Goal: Task Accomplishment & Management: Complete application form

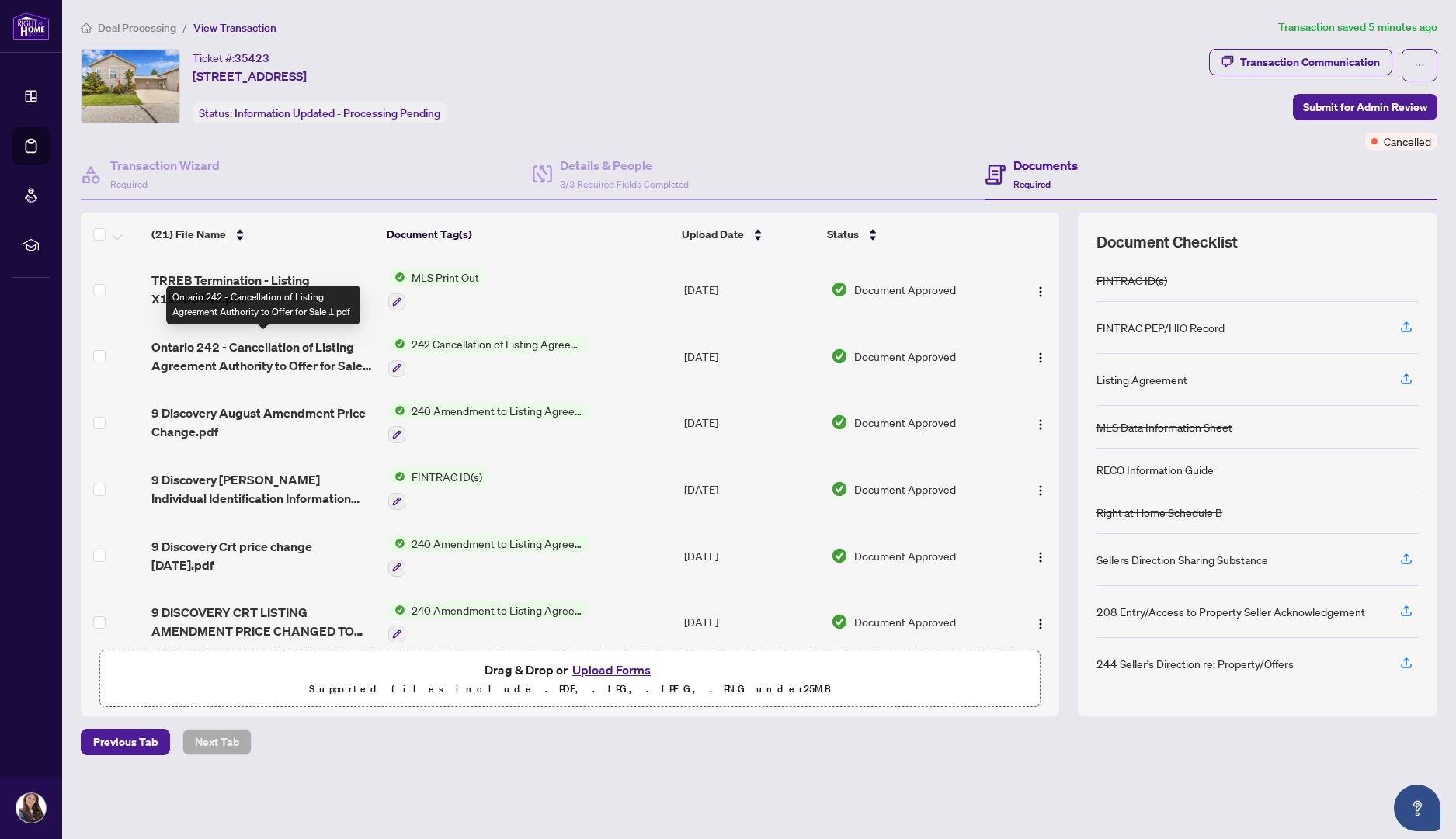
click at [267, 358] on span "Ontario 242 - Cancellation of Listing Agreement Authority to Offer for Sale 1.p…" at bounding box center [263, 356] width 224 height 38
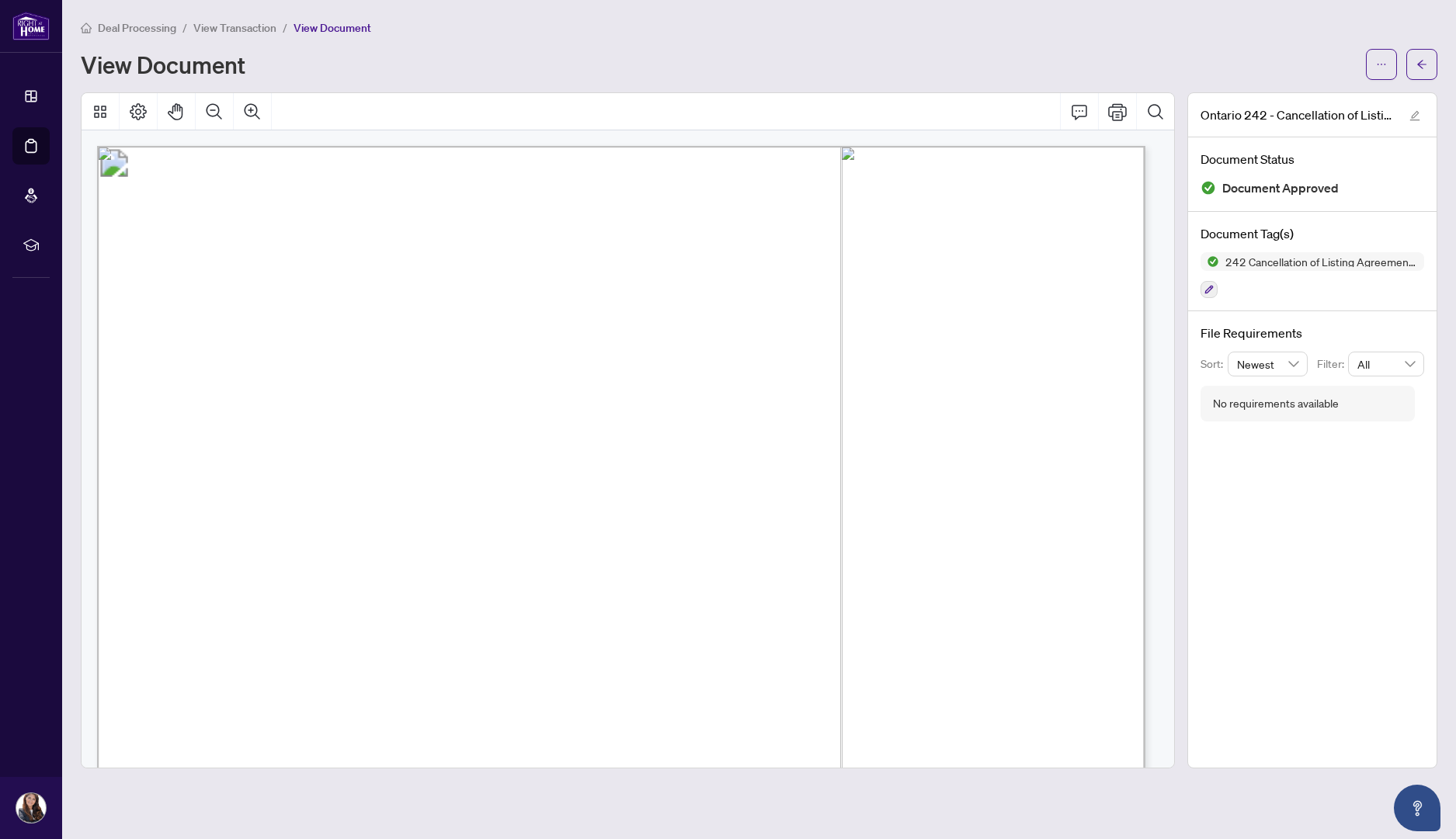
click at [848, 211] on span "Cancellation of Listing Agreement" at bounding box center [627, 220] width 442 height 30
click at [1375, 61] on button "button" at bounding box center [1381, 64] width 31 height 31
click at [1309, 101] on span "Download" at bounding box center [1325, 97] width 118 height 17
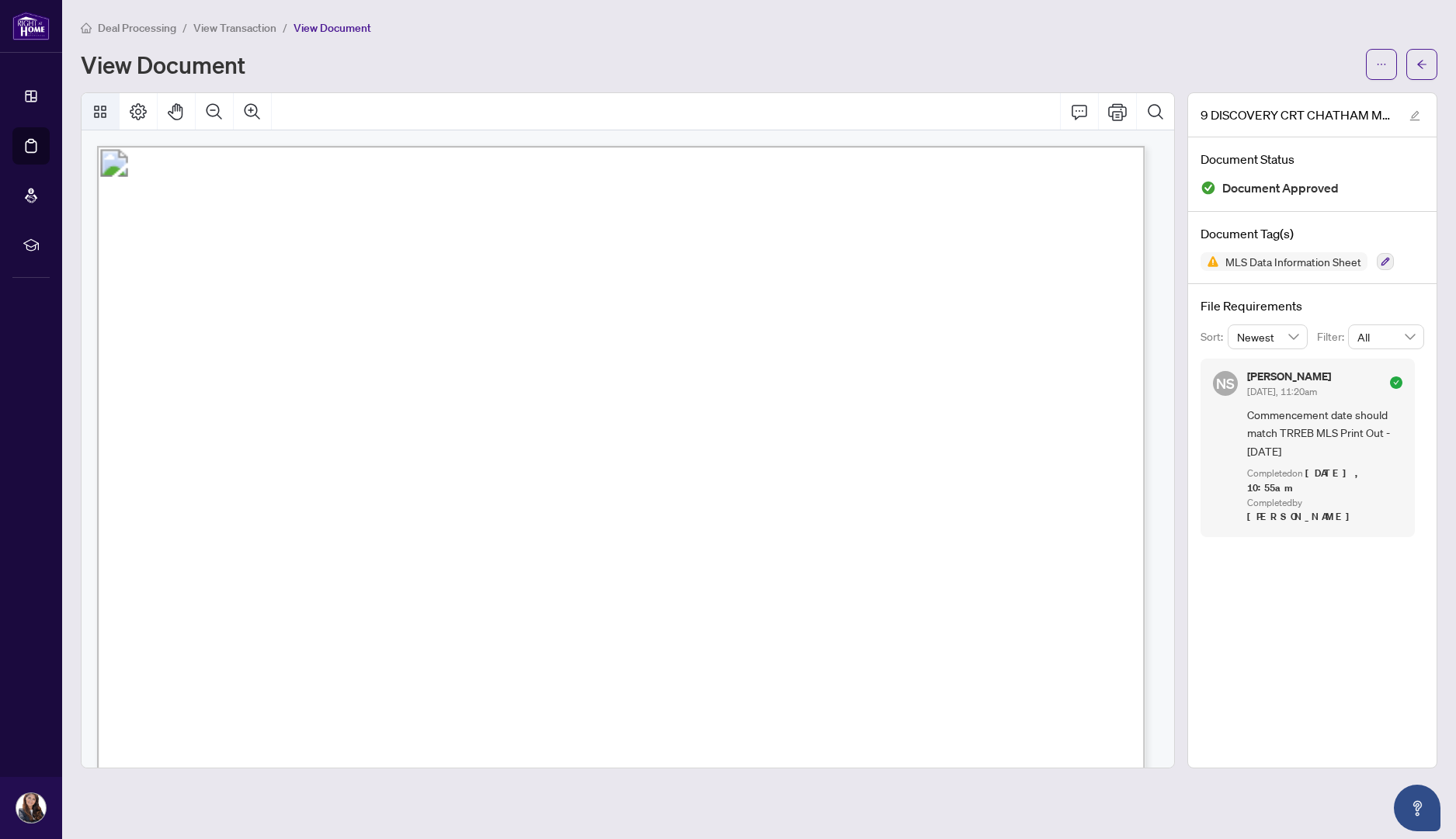
scroll to position [5510, 0]
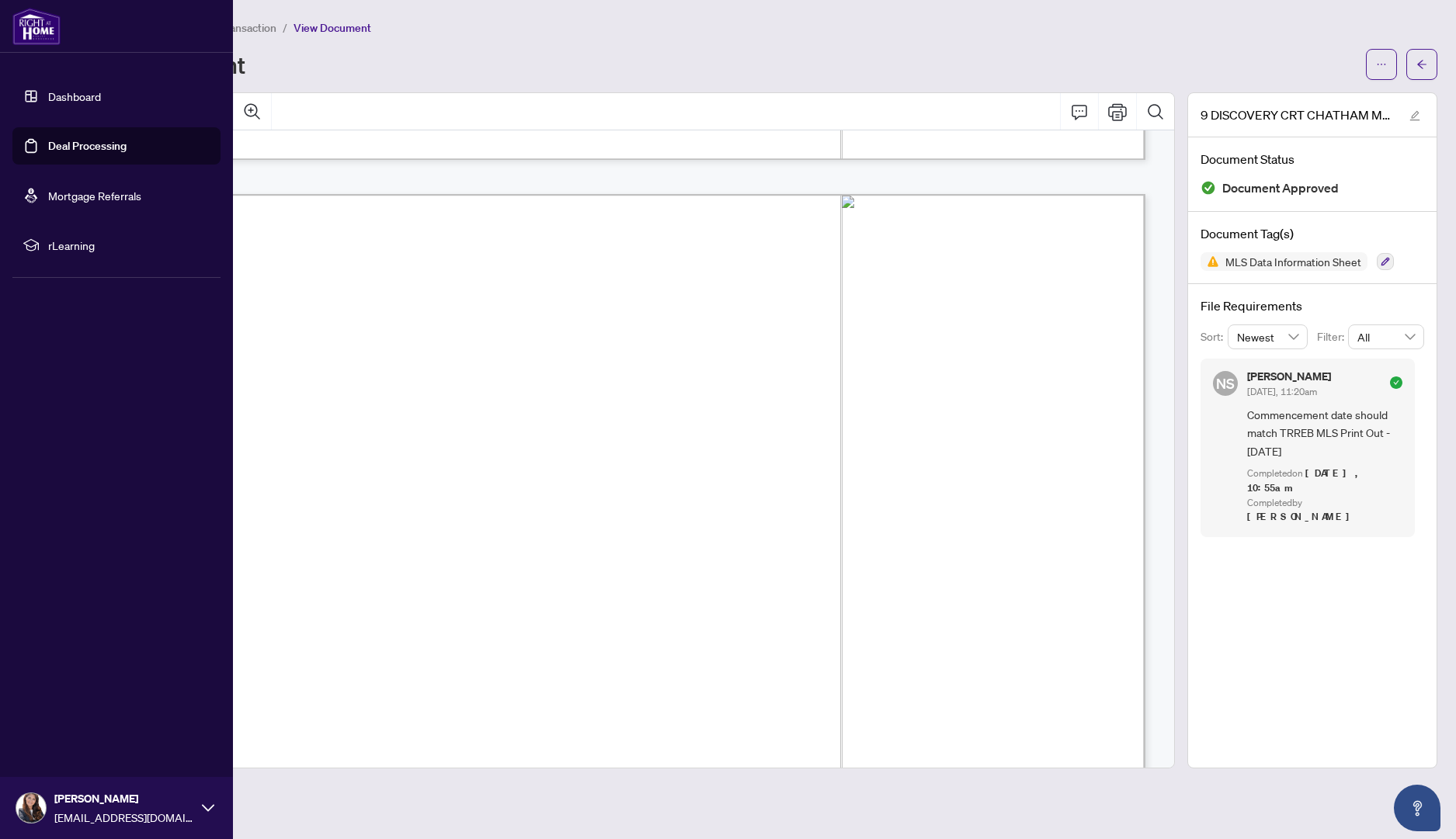
click at [48, 92] on link "Dashboard" at bounding box center [74, 95] width 53 height 14
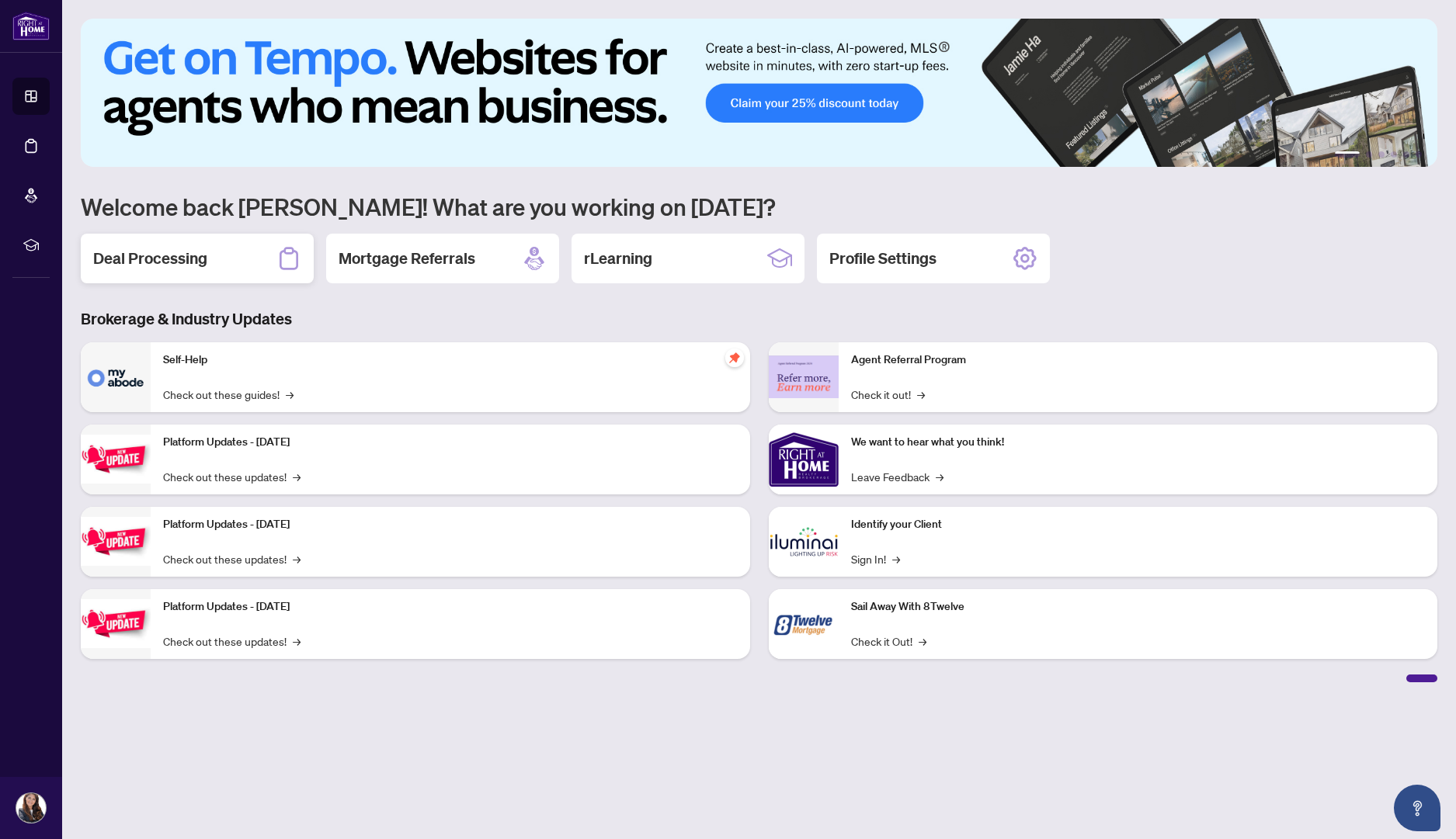
click at [247, 260] on div "Deal Processing" at bounding box center [197, 259] width 233 height 50
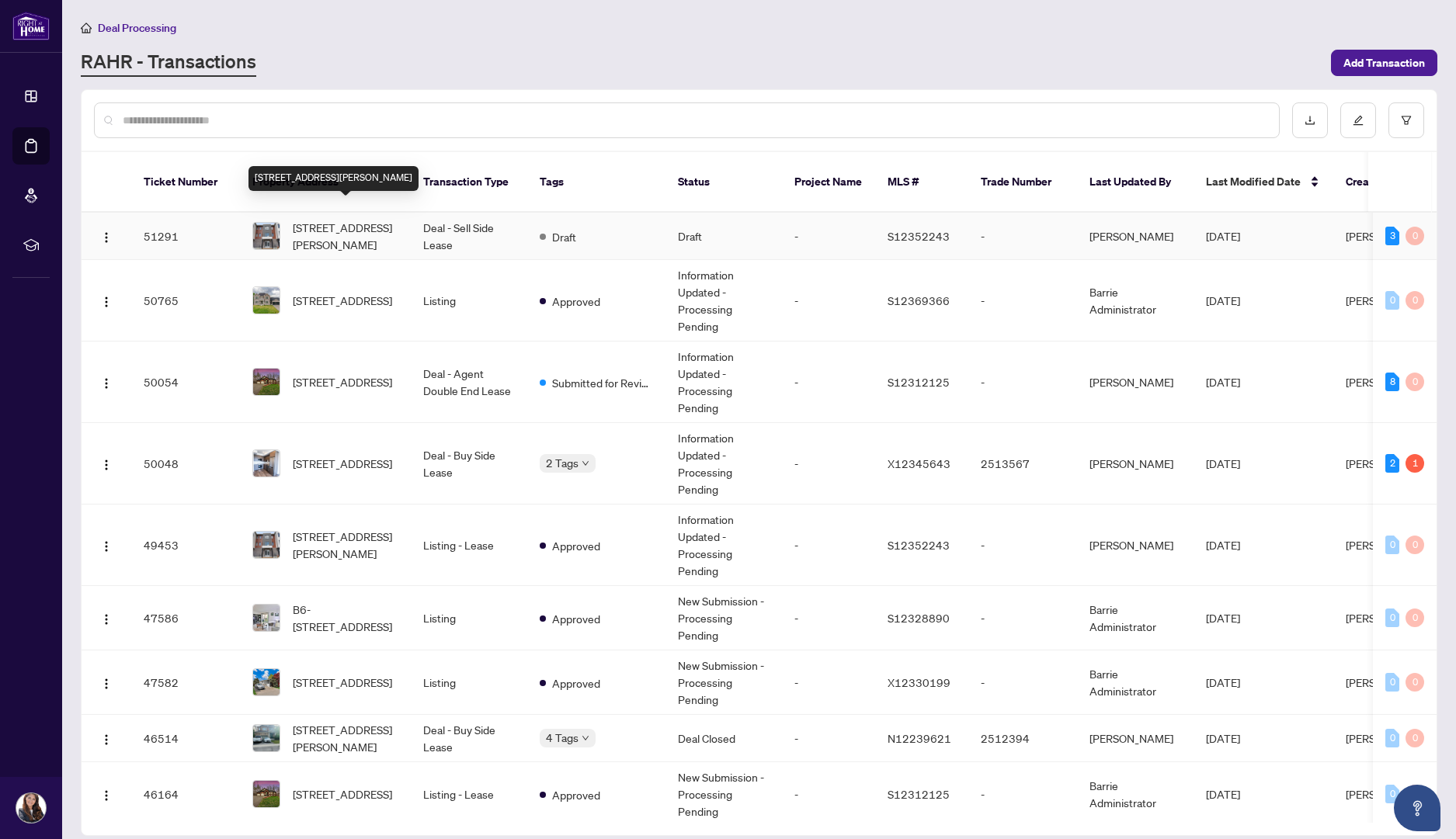
click at [313, 219] on span "[STREET_ADDRESS][PERSON_NAME]" at bounding box center [345, 235] width 106 height 34
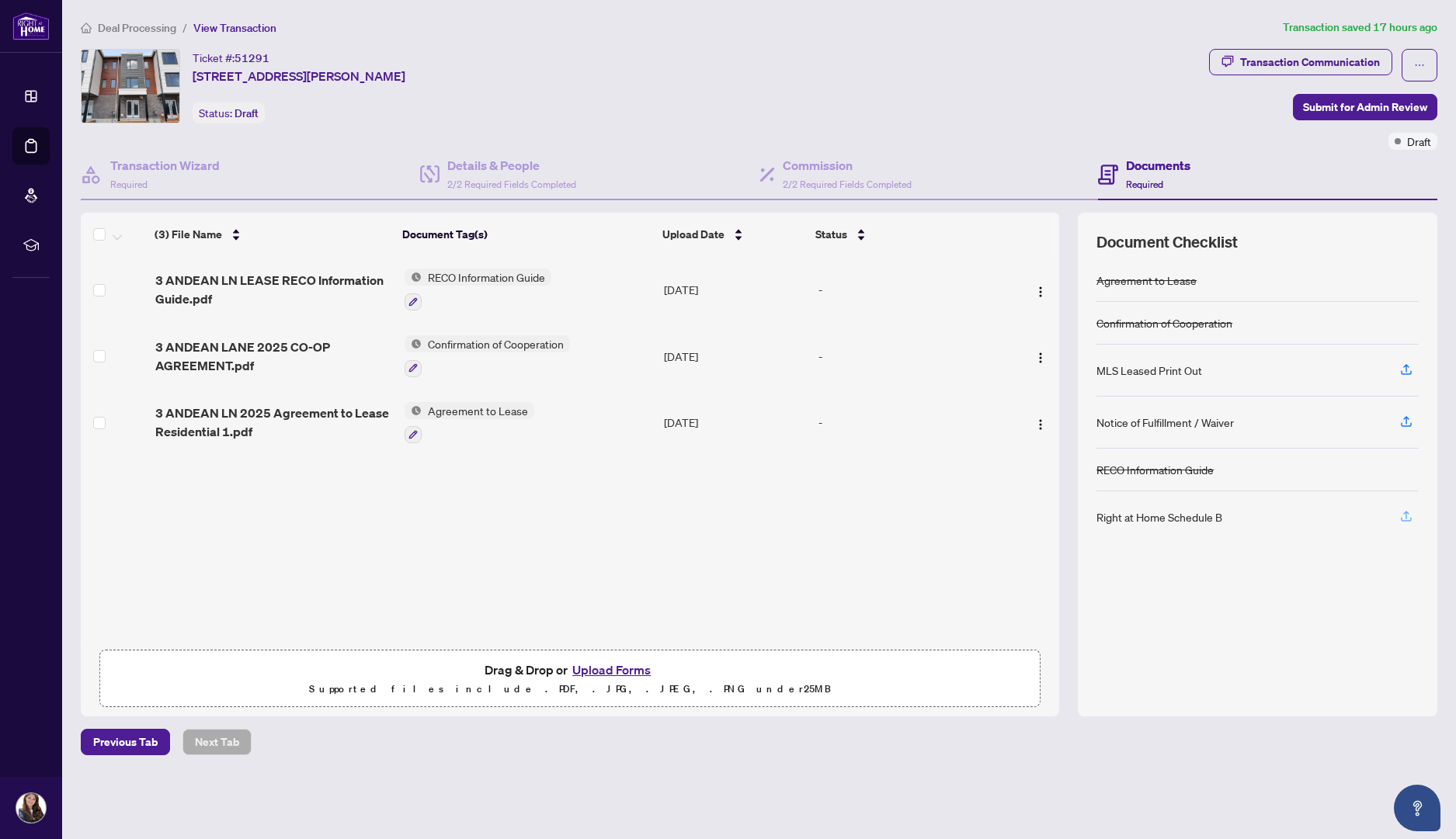
click at [1410, 511] on icon "button" at bounding box center [1406, 516] width 14 height 14
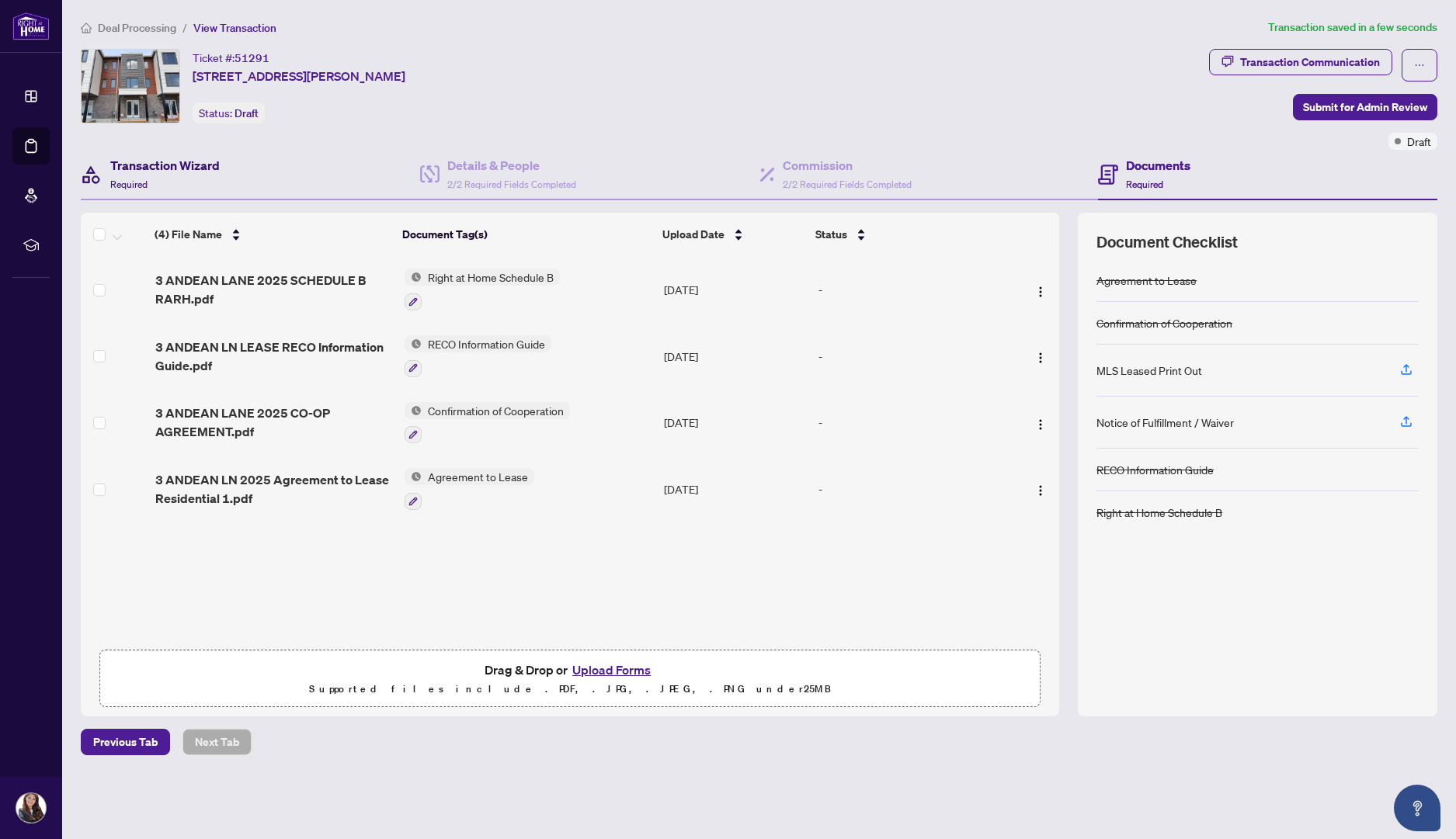
click at [159, 183] on div "Transaction Wizard Required" at bounding box center [165, 175] width 110 height 37
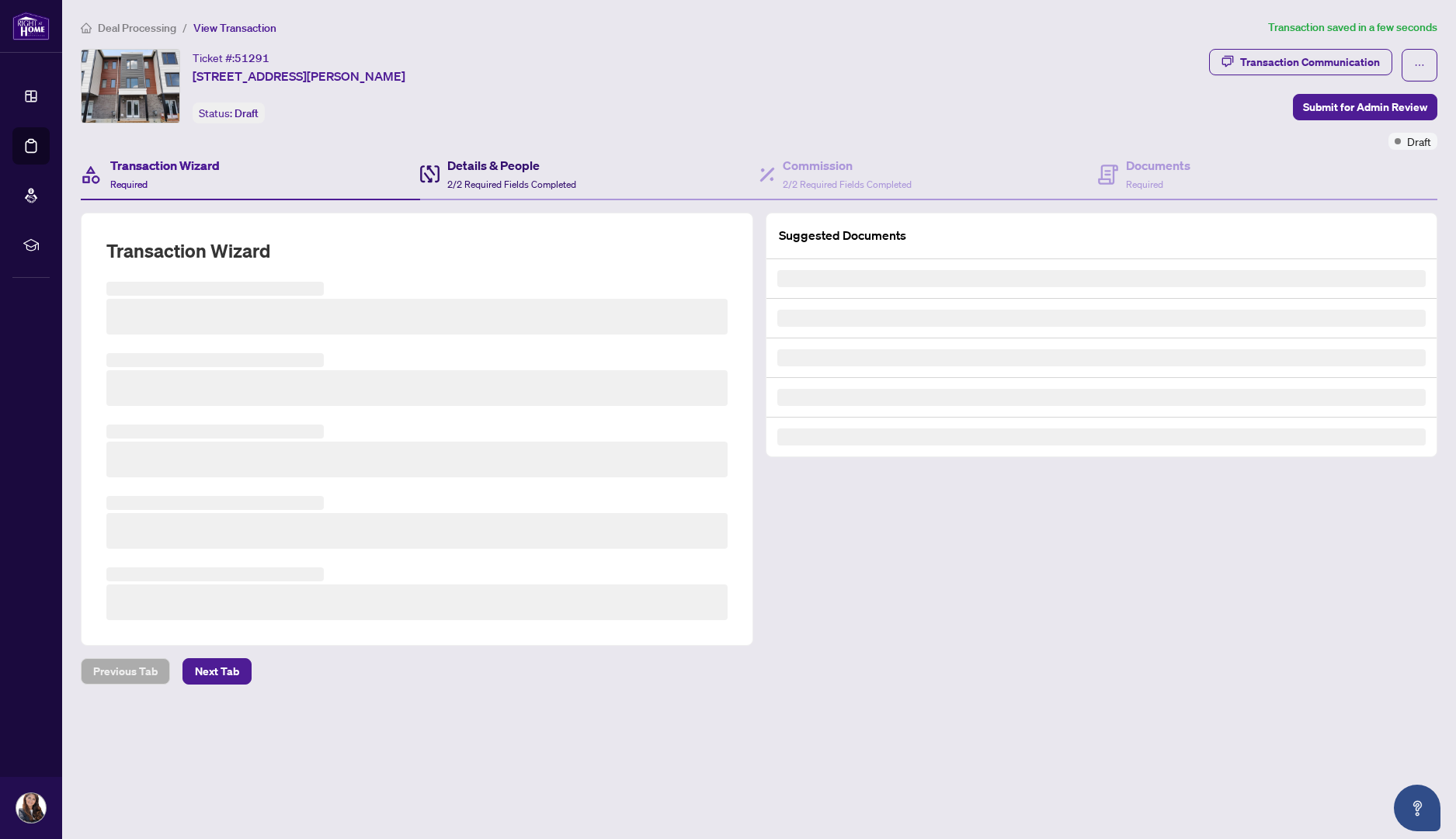
click at [473, 158] on h4 "Details & People" at bounding box center [511, 165] width 129 height 18
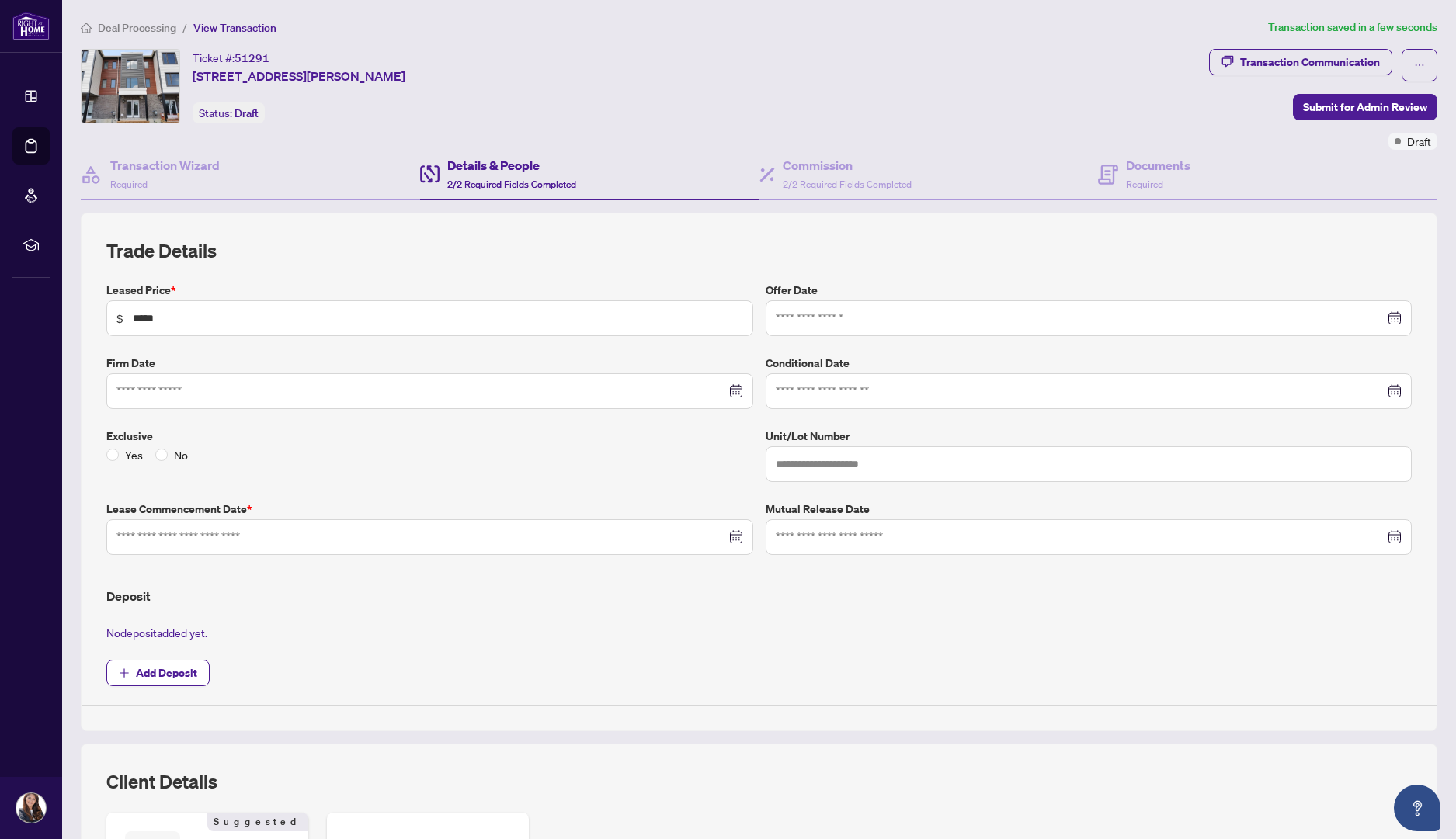
type input "**********"
click at [147, 666] on span "Add Deposit" at bounding box center [167, 672] width 62 height 25
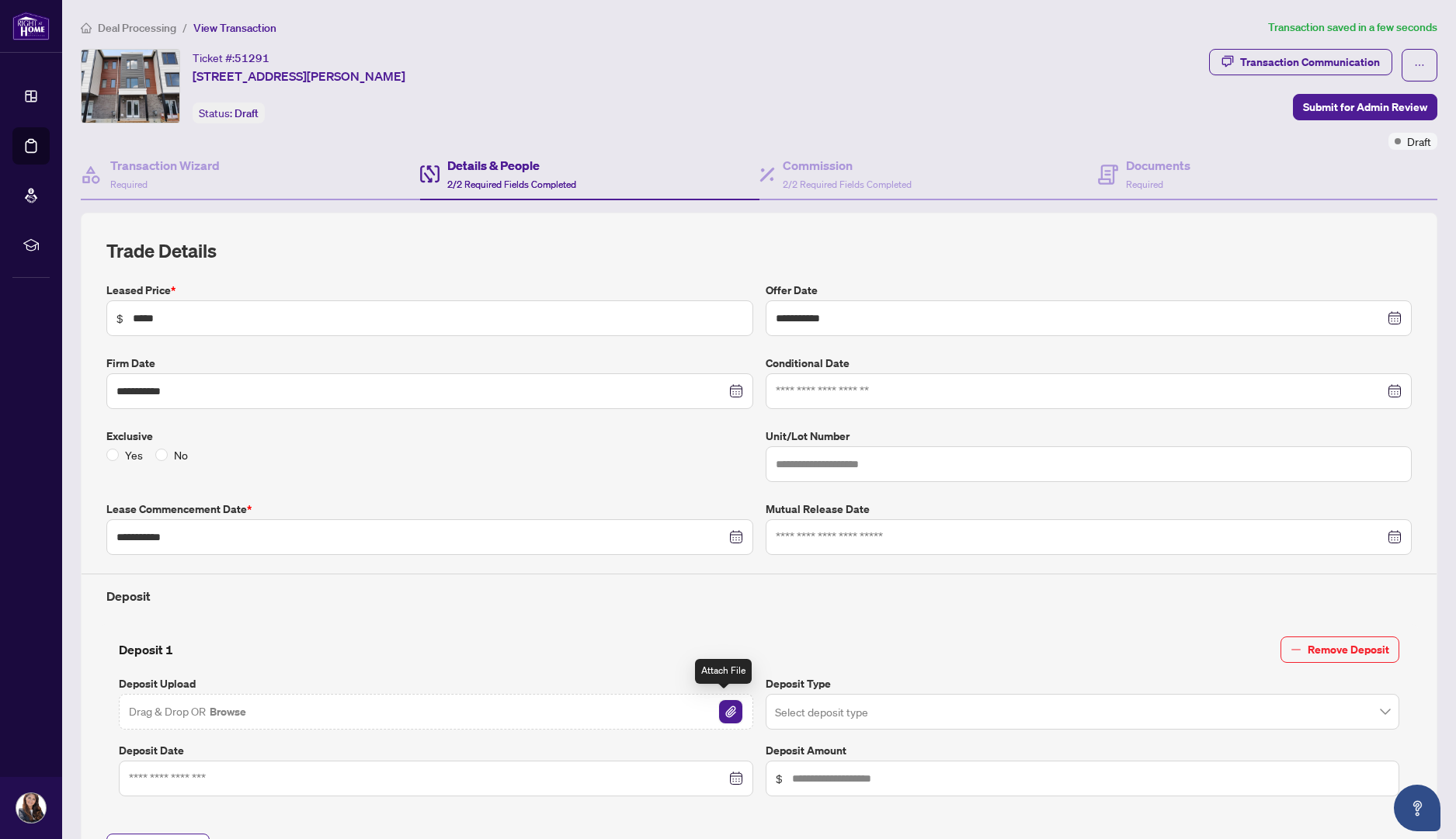
click at [724, 705] on img "button" at bounding box center [730, 711] width 23 height 23
click at [1330, 107] on span "Submit for Admin Review" at bounding box center [1365, 106] width 124 height 25
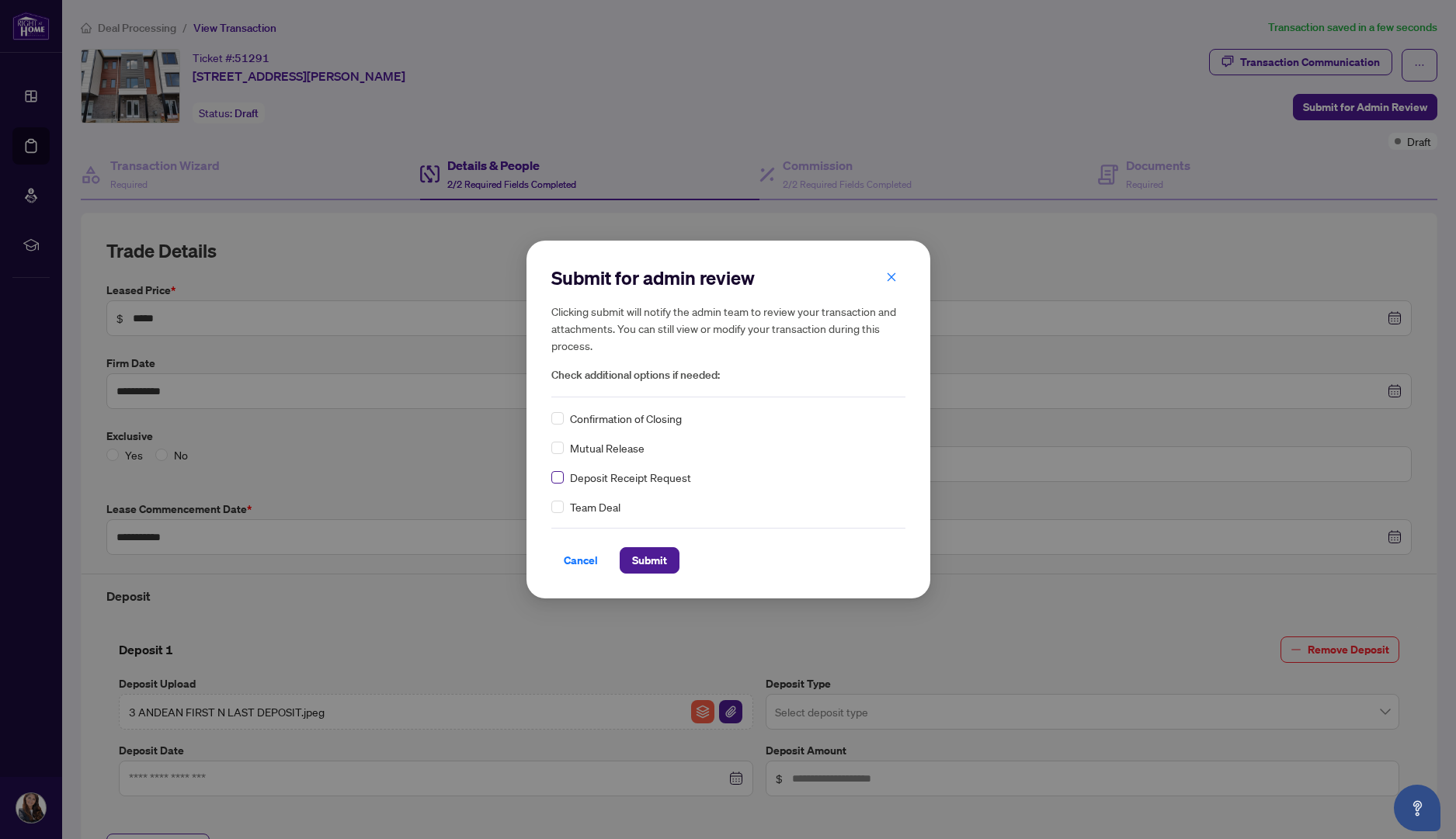
click at [562, 484] on label at bounding box center [557, 477] width 13 height 17
click at [658, 563] on span "Submit" at bounding box center [650, 560] width 35 height 25
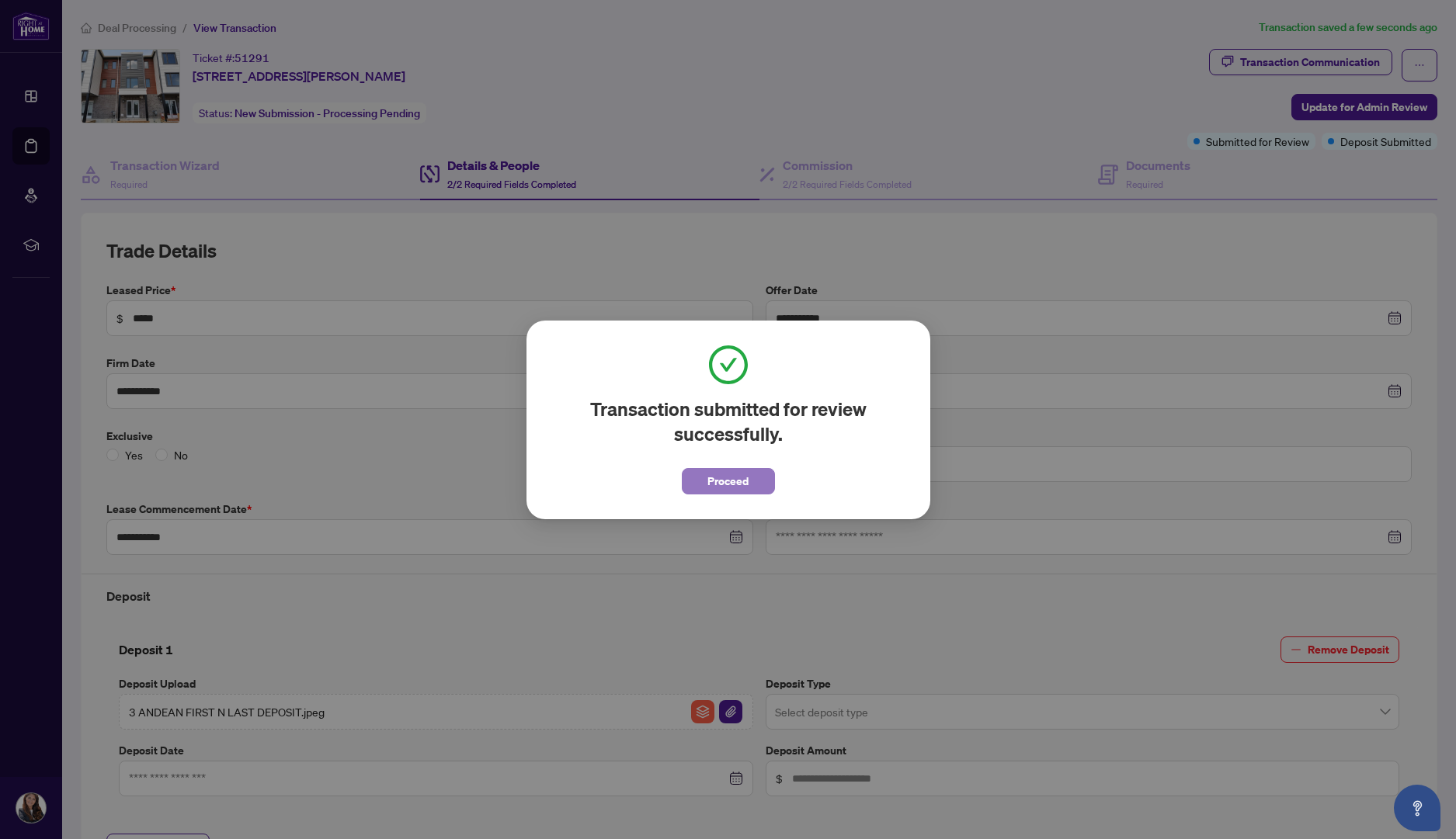
click at [725, 489] on span "Proceed" at bounding box center [727, 481] width 41 height 25
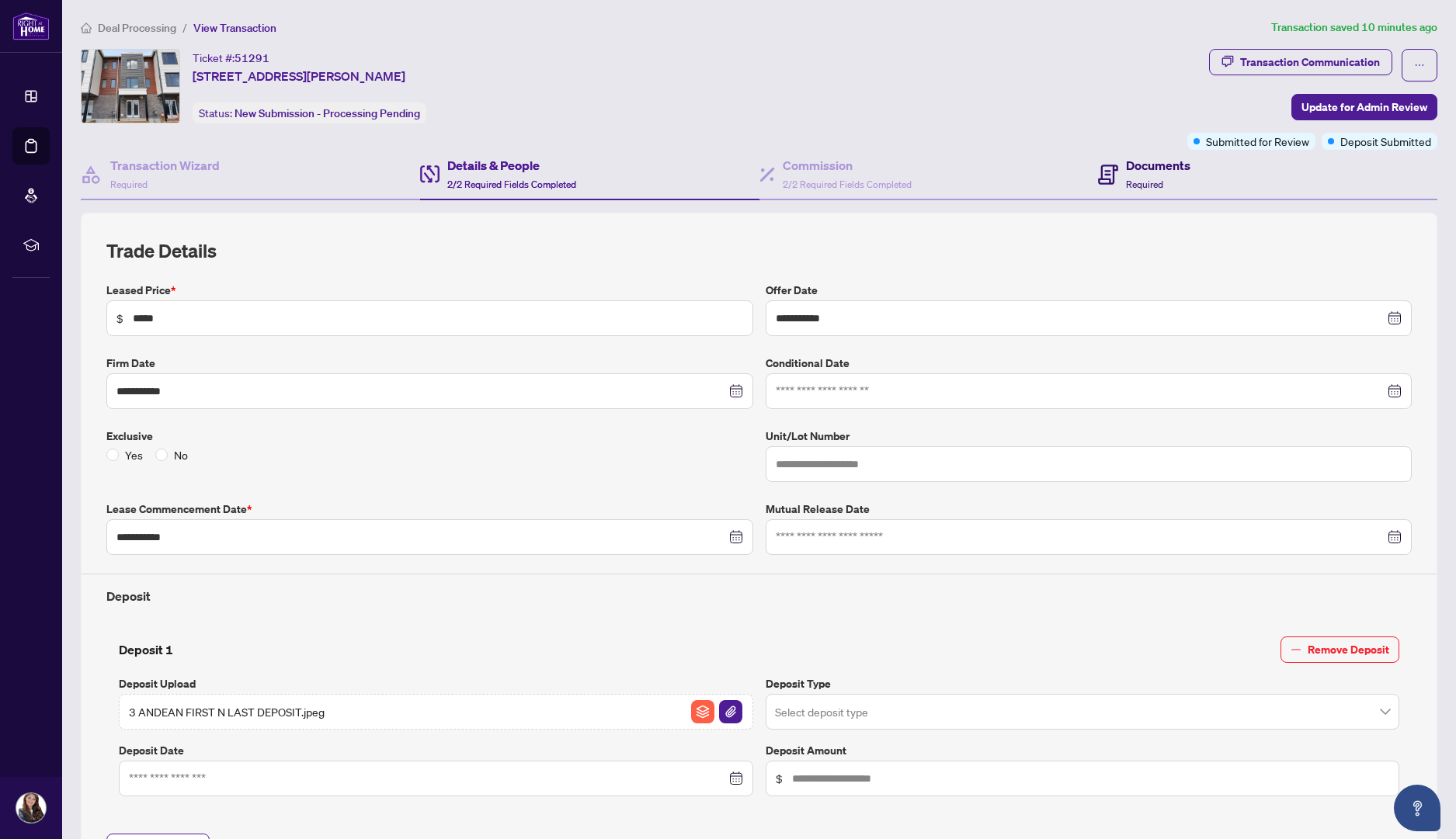
click at [1126, 166] on h4 "Documents" at bounding box center [1158, 165] width 64 height 18
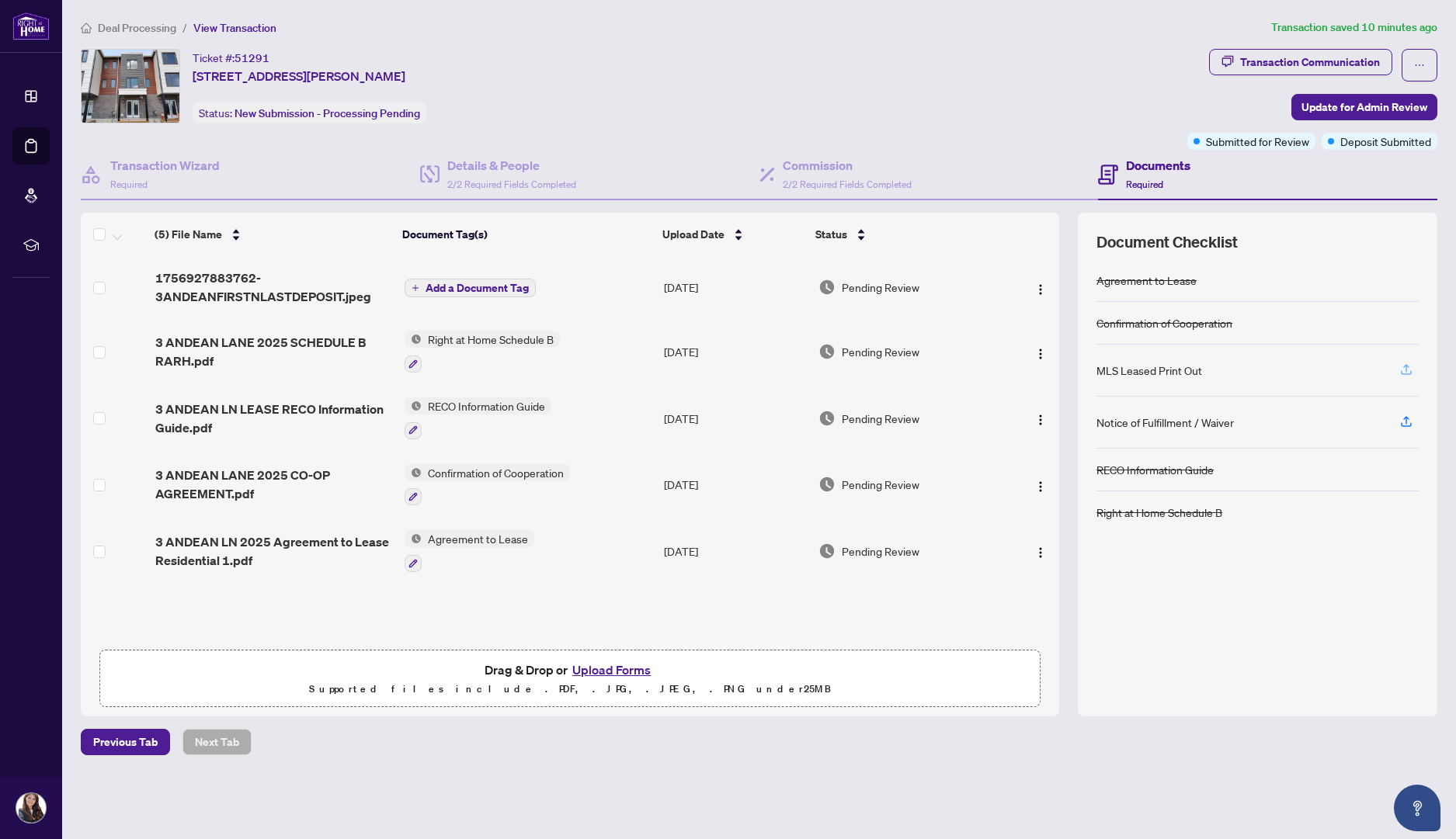
click at [1409, 367] on icon "button" at bounding box center [1406, 369] width 14 height 14
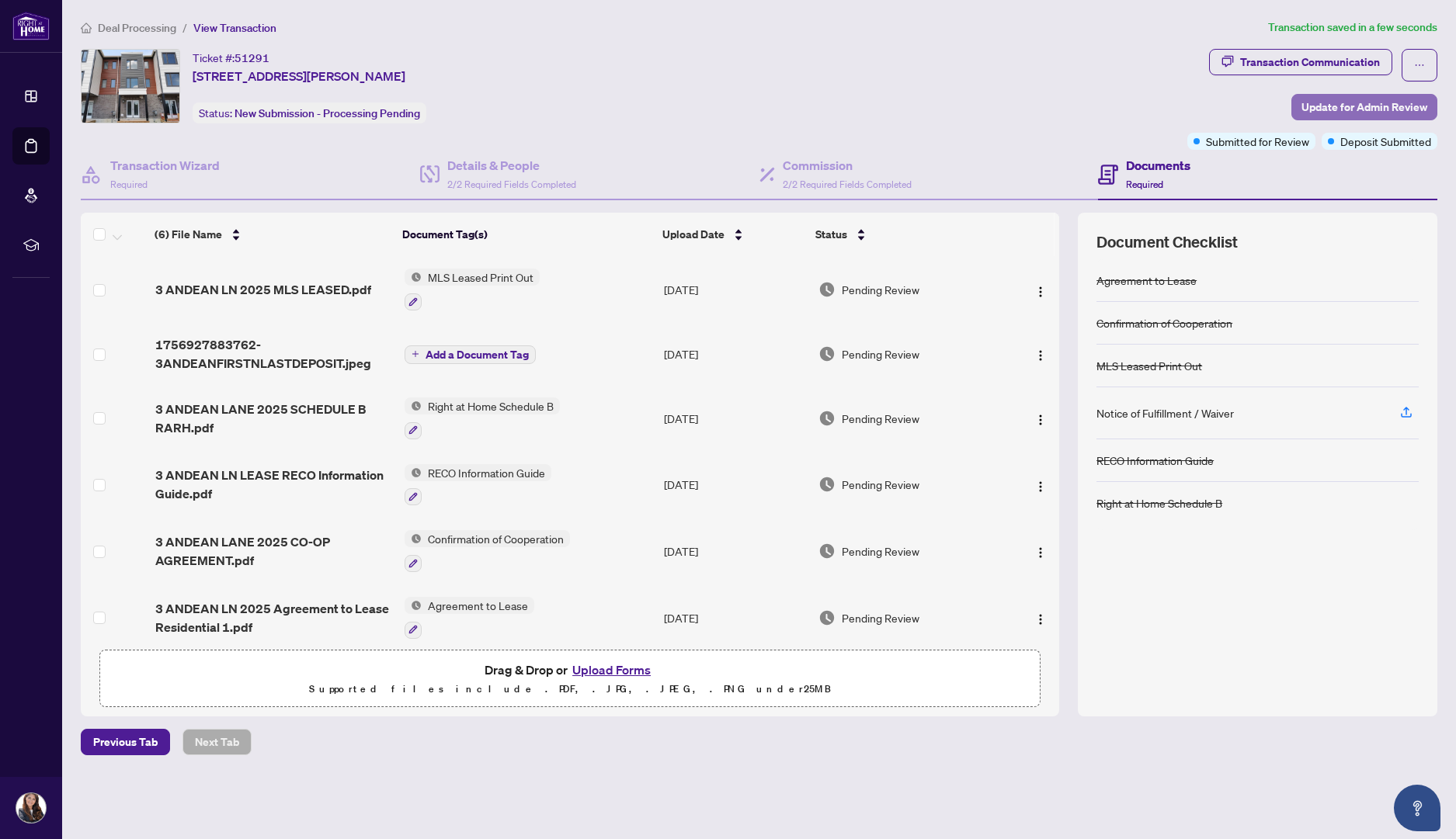
click at [1345, 111] on span "Update for Admin Review" at bounding box center [1364, 106] width 126 height 25
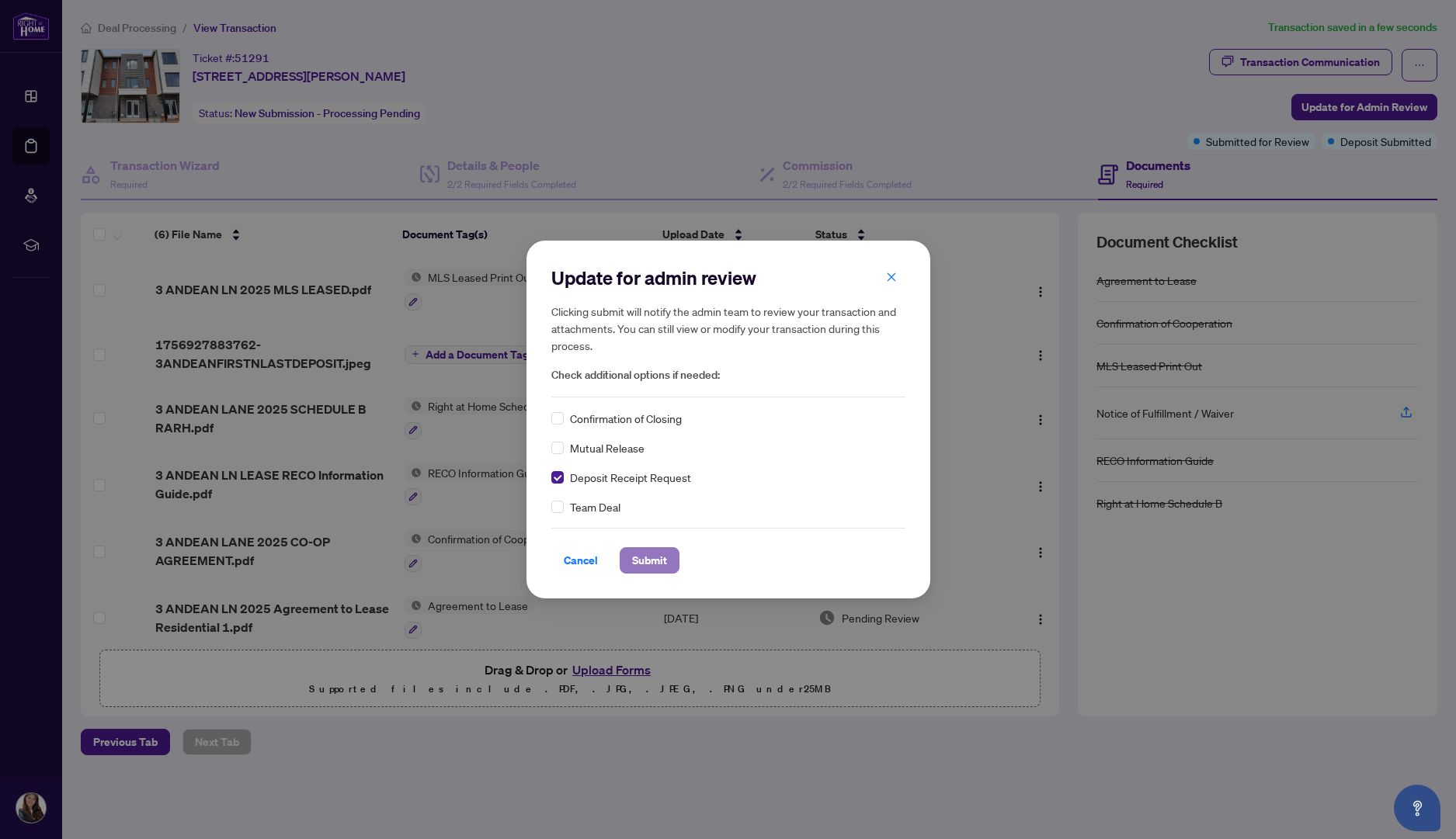
click at [648, 560] on span "Submit" at bounding box center [650, 560] width 35 height 25
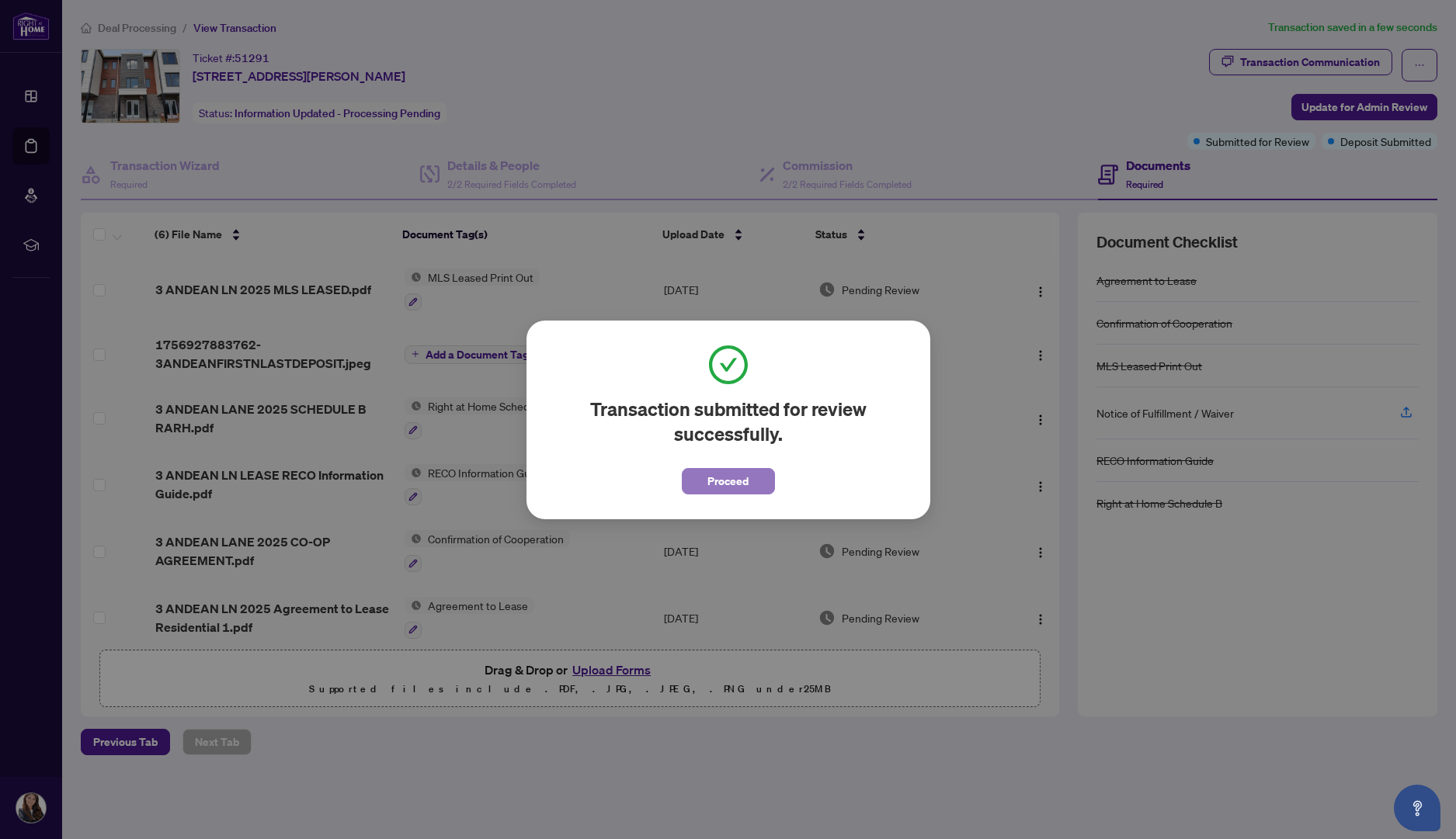
click at [740, 474] on span "Proceed" at bounding box center [727, 481] width 41 height 25
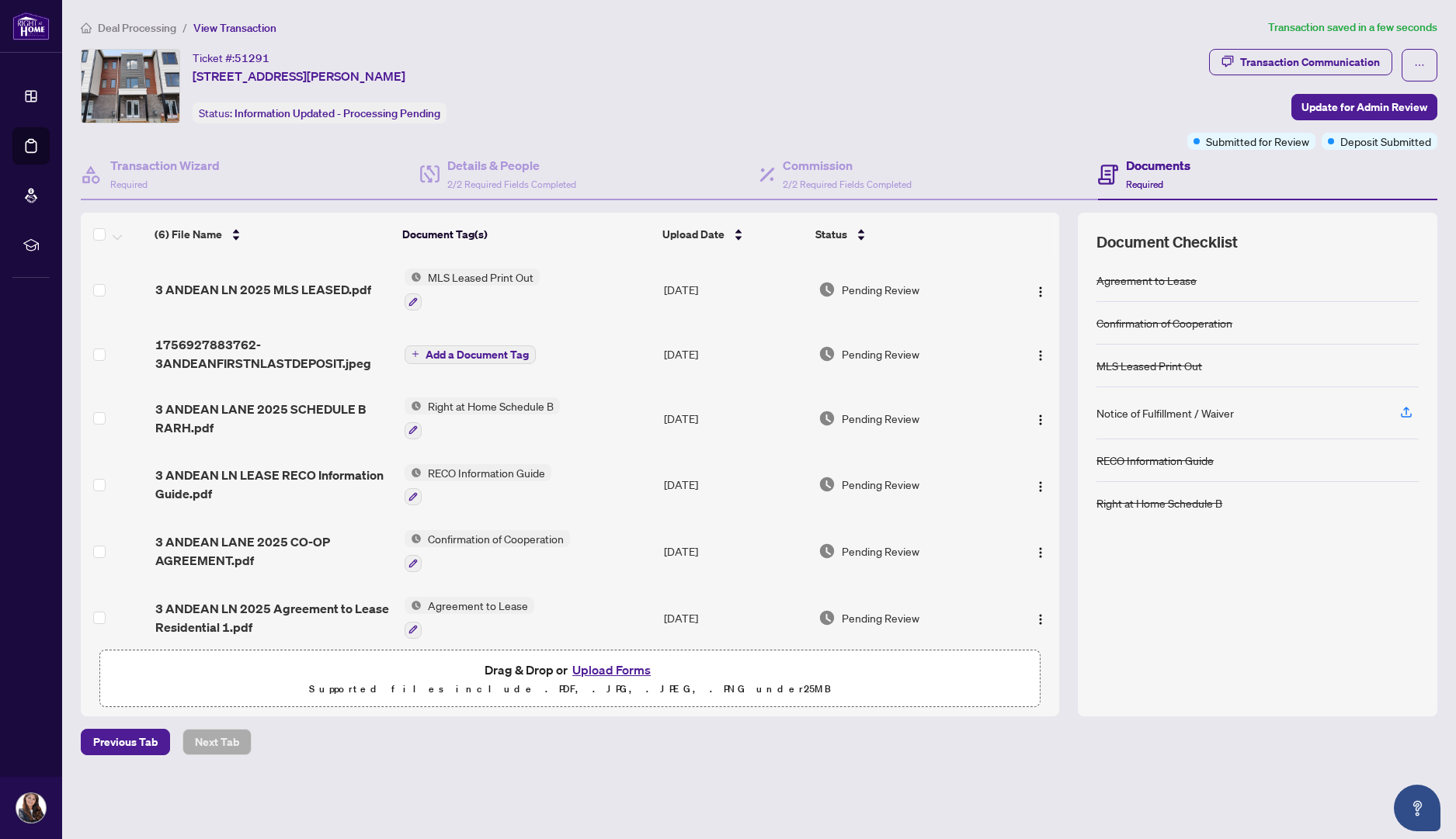
click at [851, 89] on div "Ticket #: 51291 [STREET_ADDRESS][PERSON_NAME] Status: Information Updated - Pro…" at bounding box center [631, 86] width 1100 height 74
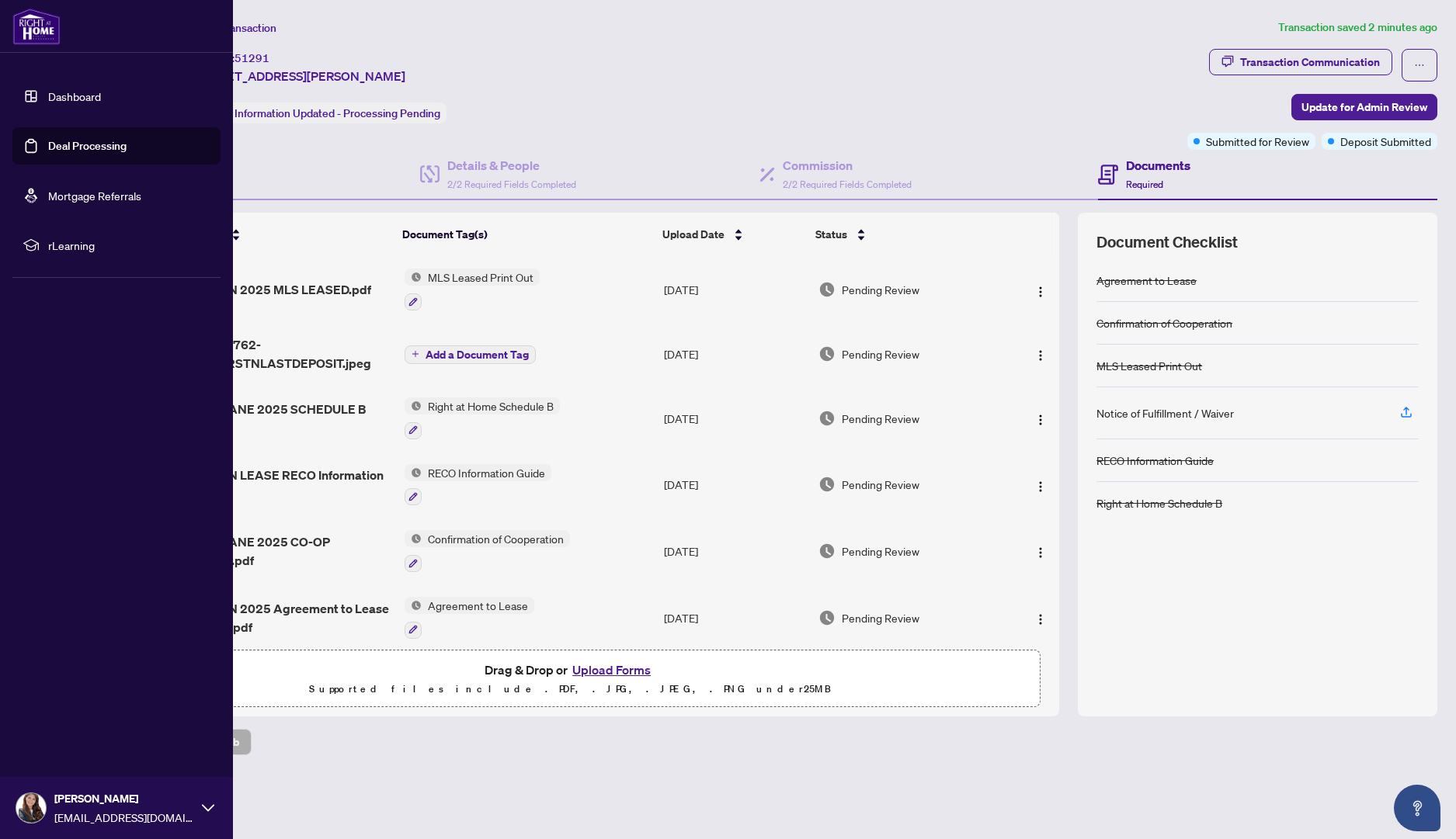
click at [48, 91] on link "Dashboard" at bounding box center [74, 95] width 53 height 14
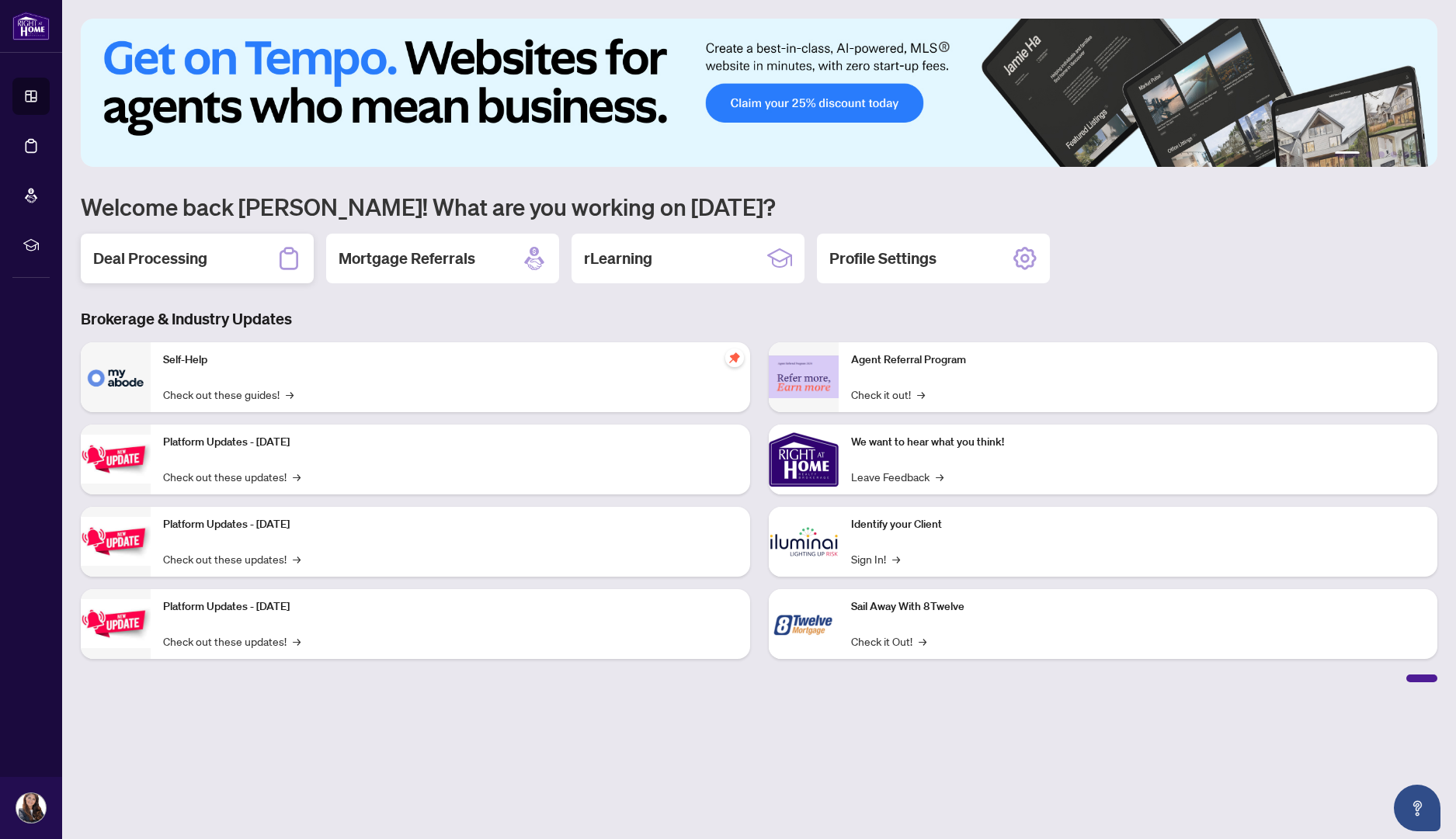
click at [208, 260] on div "Deal Processing" at bounding box center [197, 259] width 233 height 50
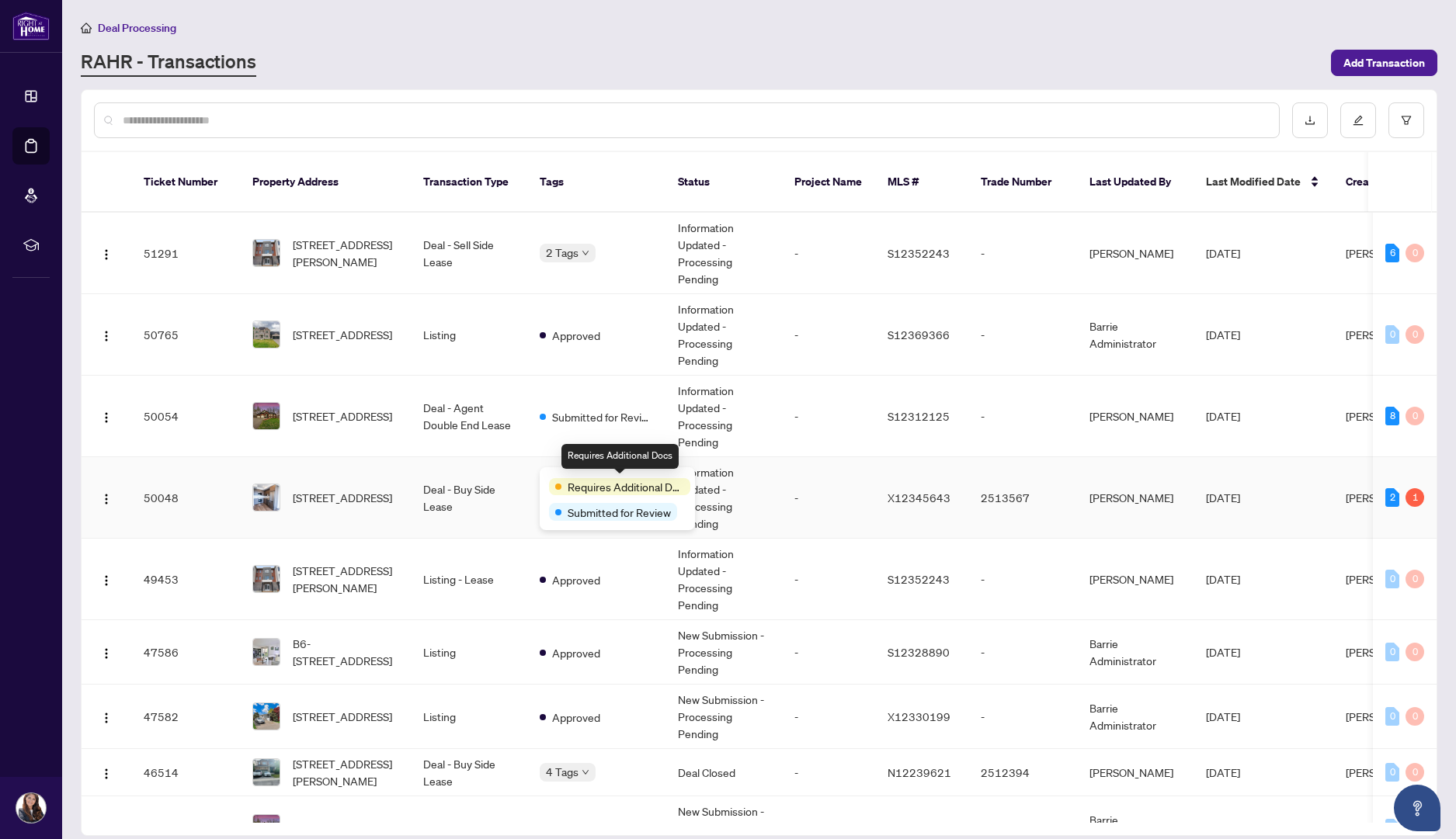
click at [572, 482] on span "Requires Additional Docs" at bounding box center [625, 486] width 116 height 17
click at [112, 493] on img "button" at bounding box center [107, 500] width 13 height 13
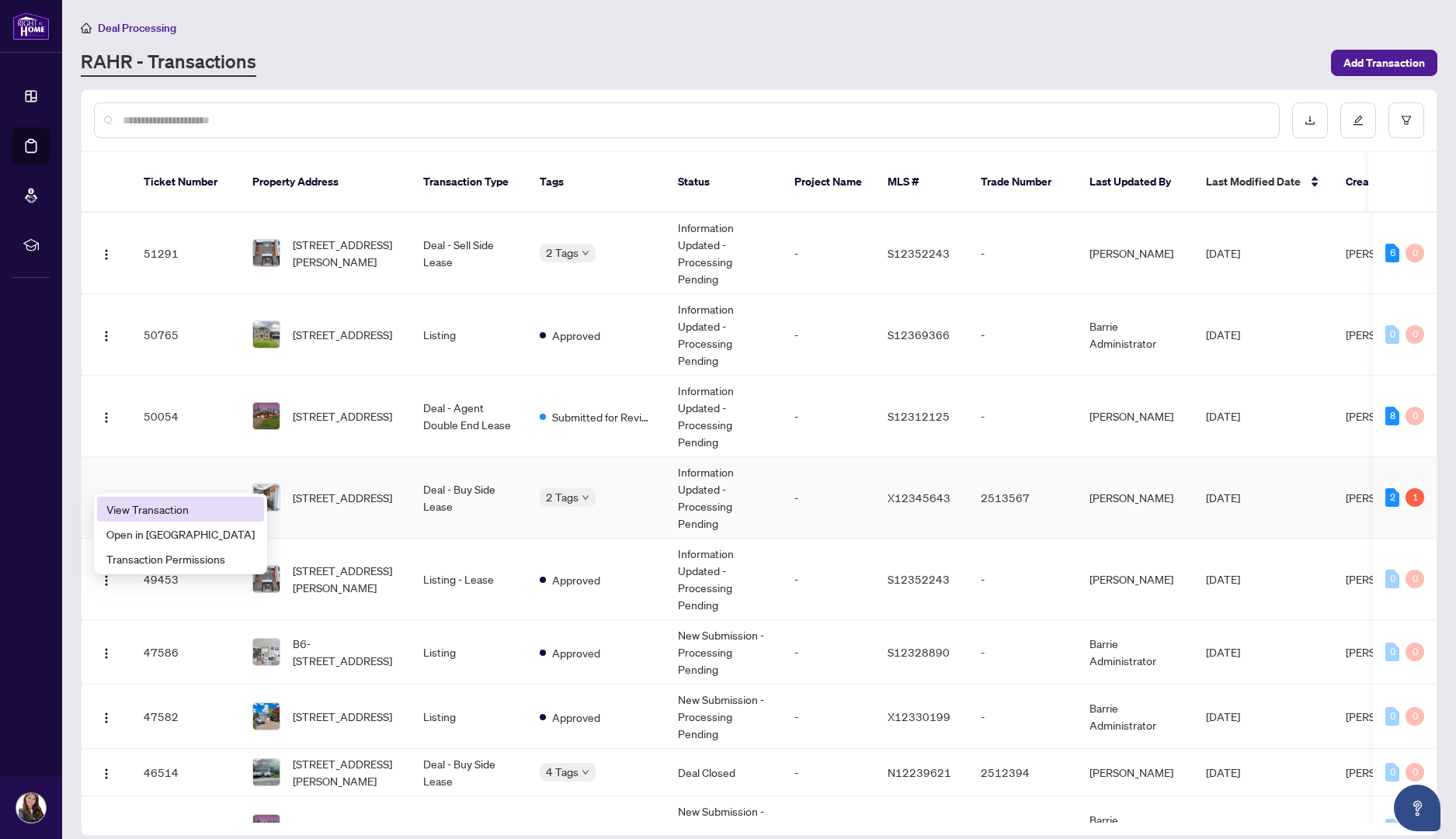
click at [123, 504] on span "View Transaction" at bounding box center [180, 508] width 148 height 17
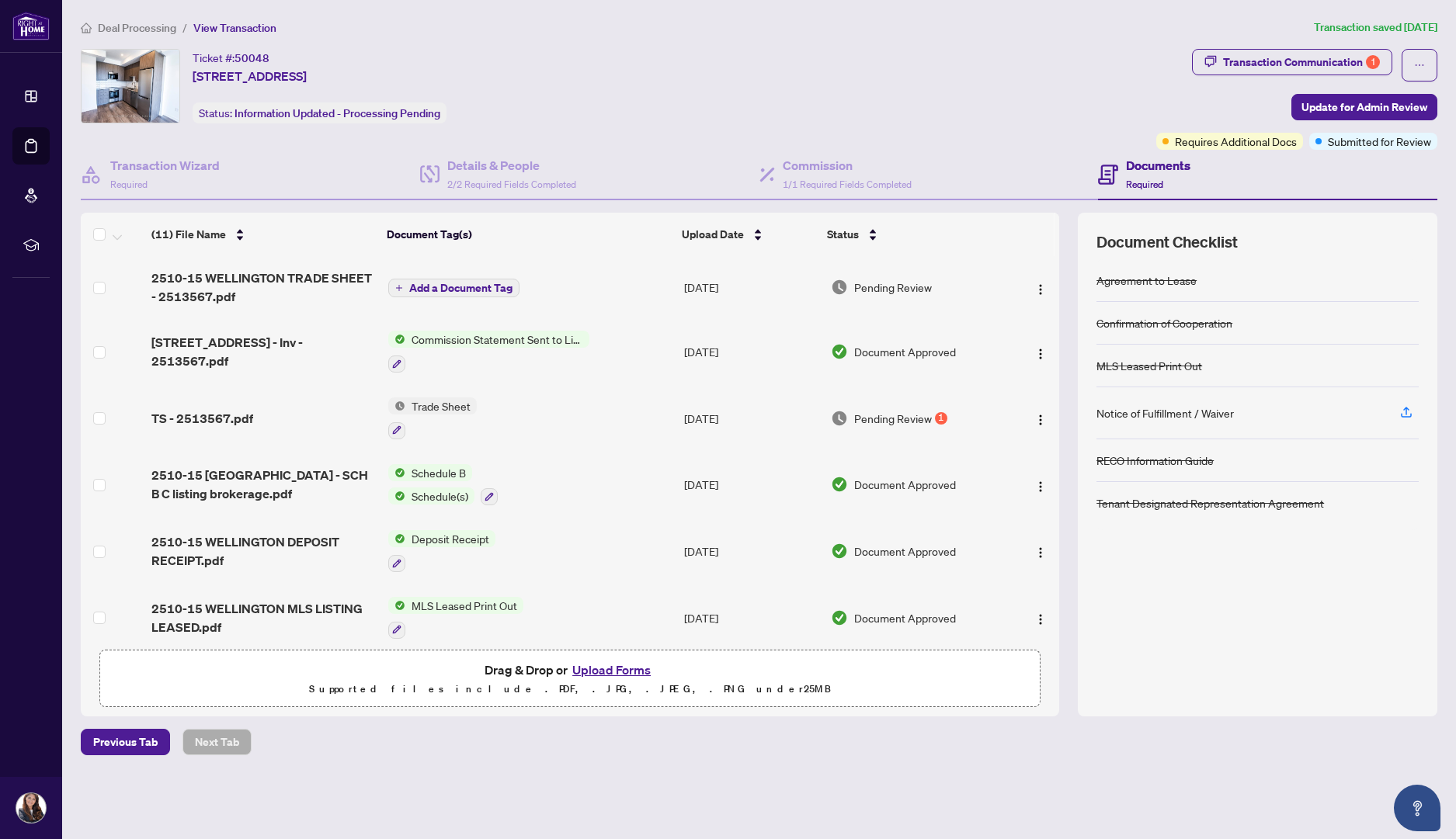
click at [431, 407] on span "Trade Sheet" at bounding box center [440, 405] width 71 height 17
click at [929, 411] on div "Pending Review 1" at bounding box center [915, 418] width 171 height 17
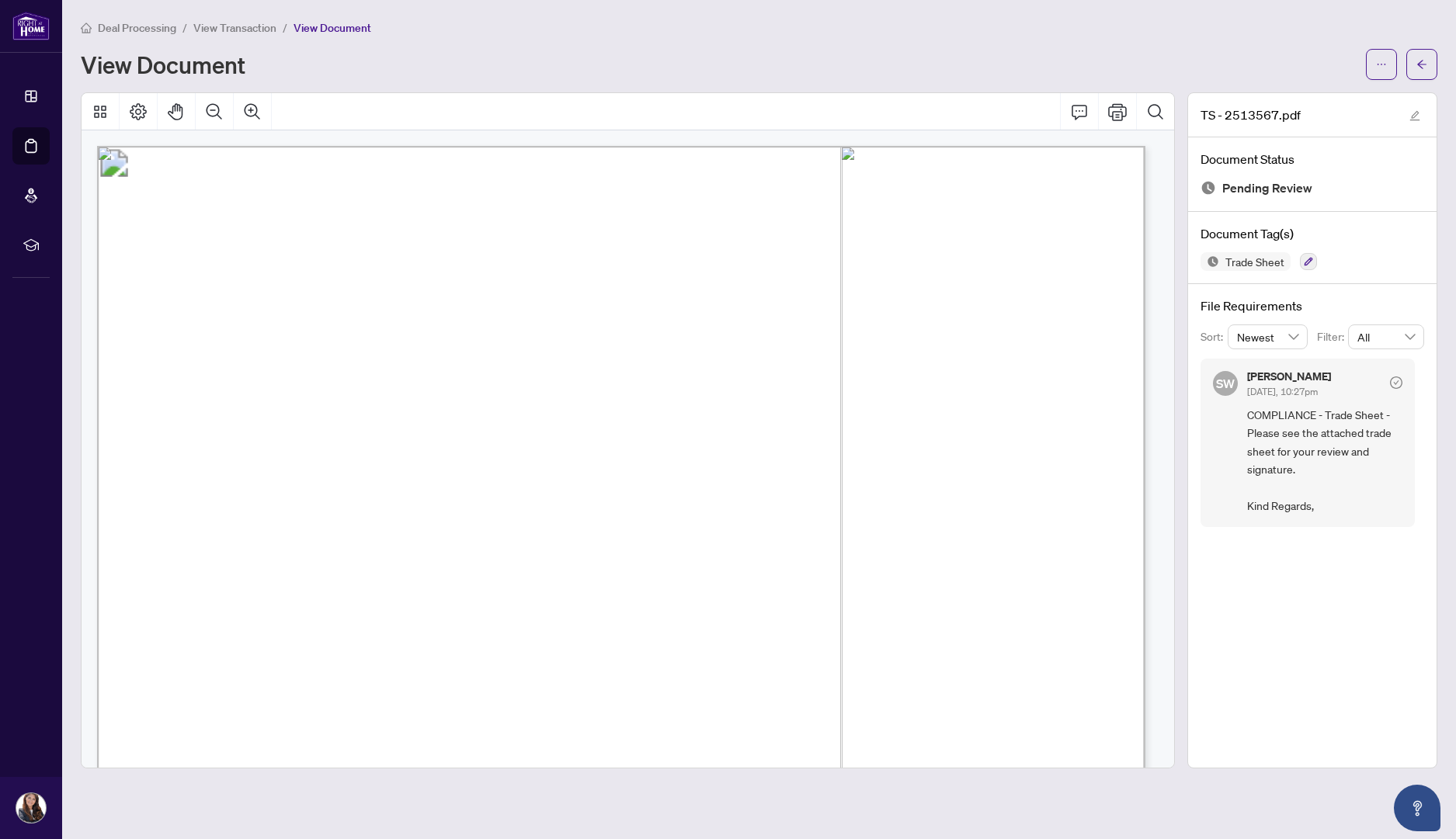
click at [1418, 59] on icon "arrow-left" at bounding box center [1422, 65] width 11 height 11
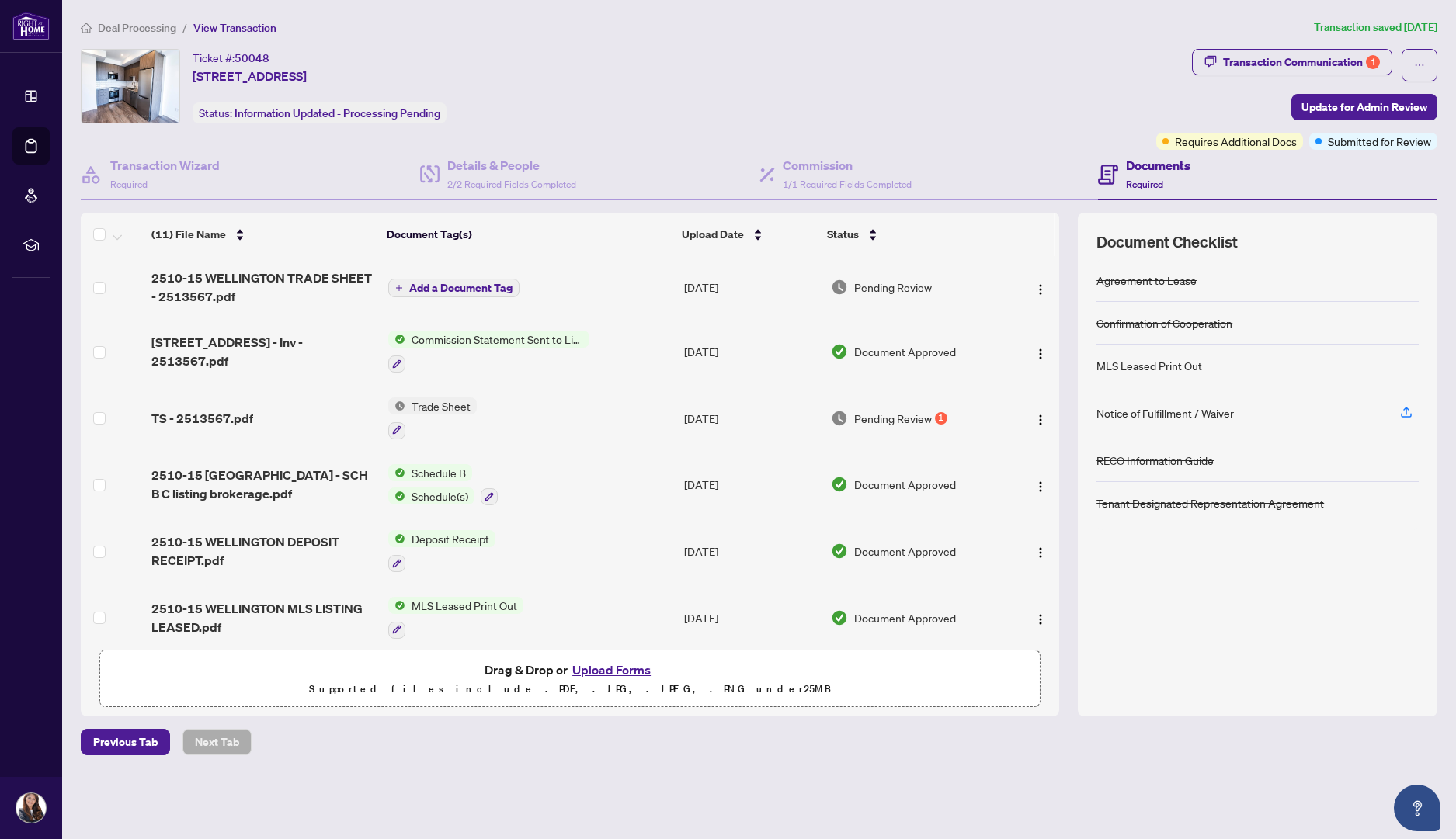
click at [894, 292] on span "Pending Review" at bounding box center [892, 287] width 78 height 17
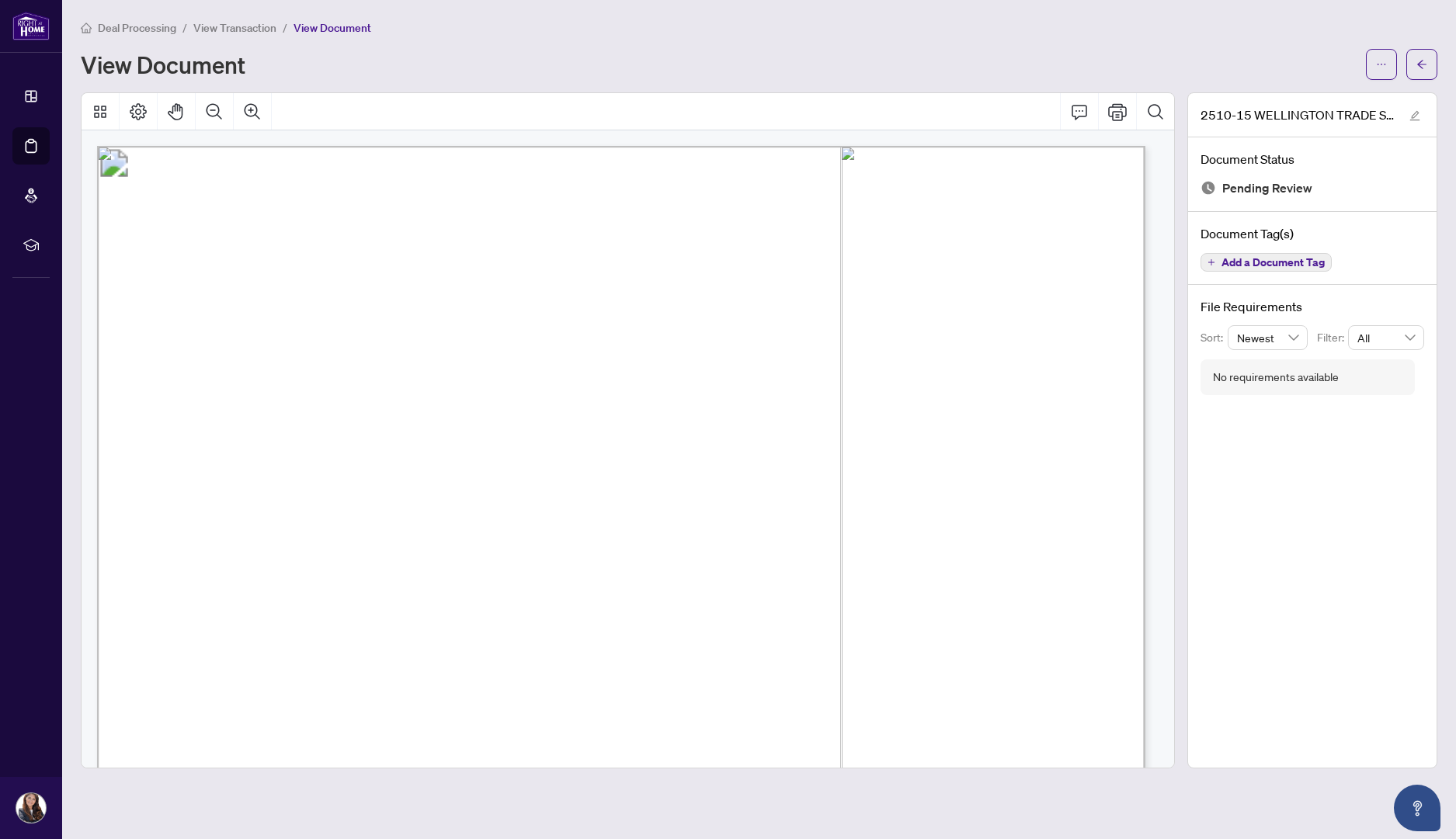
click at [1413, 59] on button "button" at bounding box center [1422, 64] width 31 height 31
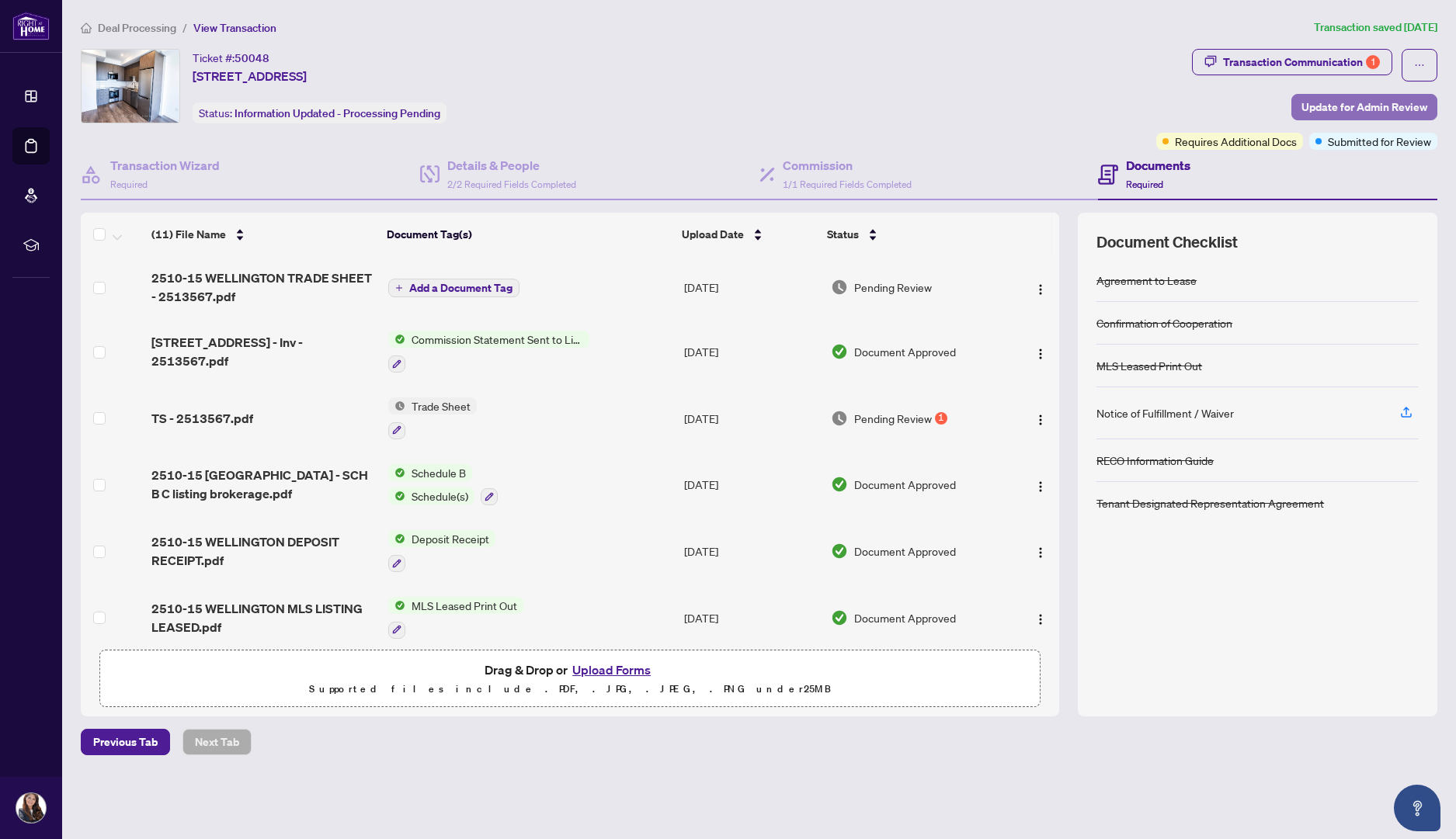
click at [1381, 108] on span "Update for Admin Review" at bounding box center [1364, 106] width 126 height 25
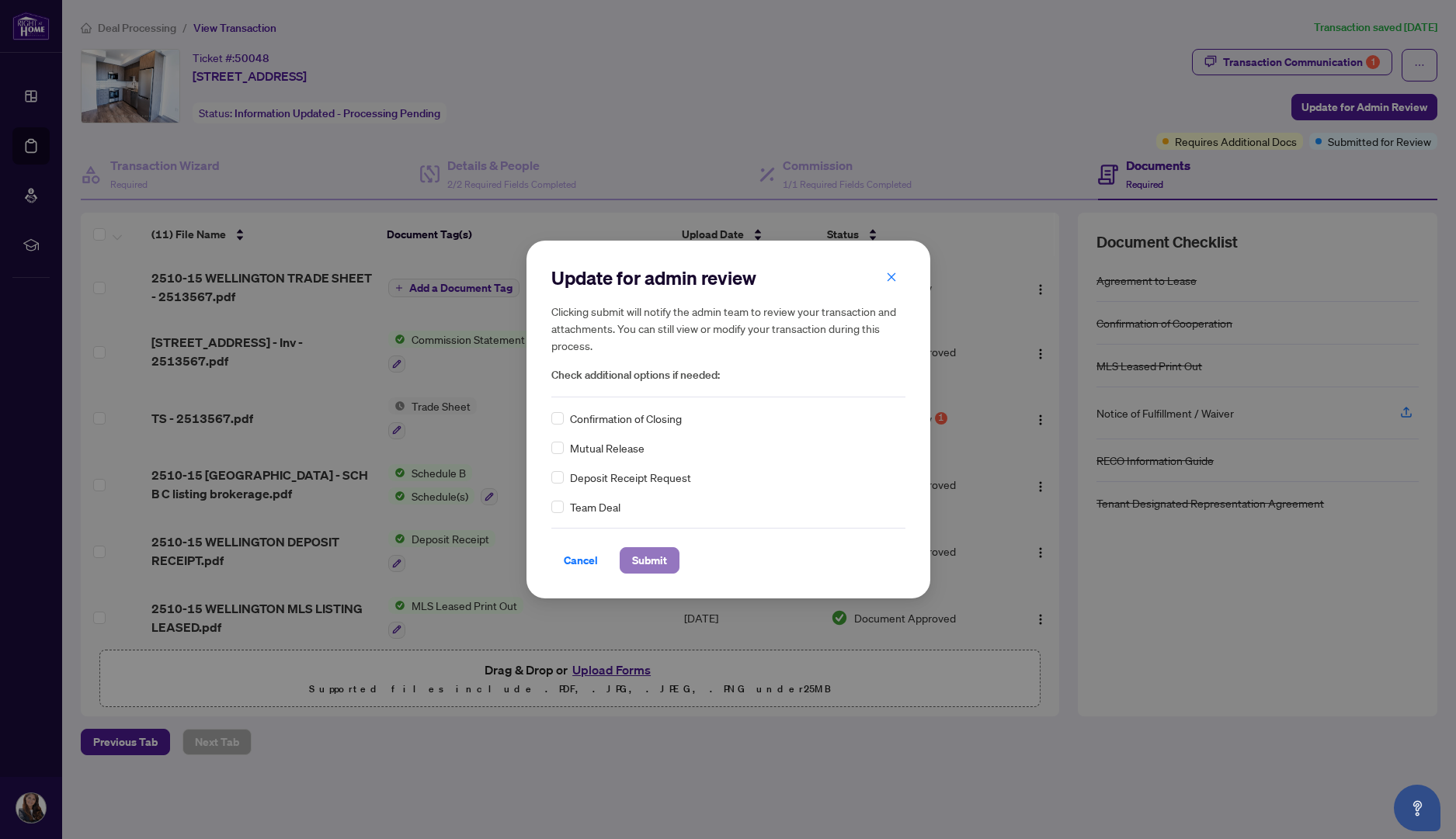
click at [641, 559] on span "Submit" at bounding box center [650, 560] width 35 height 25
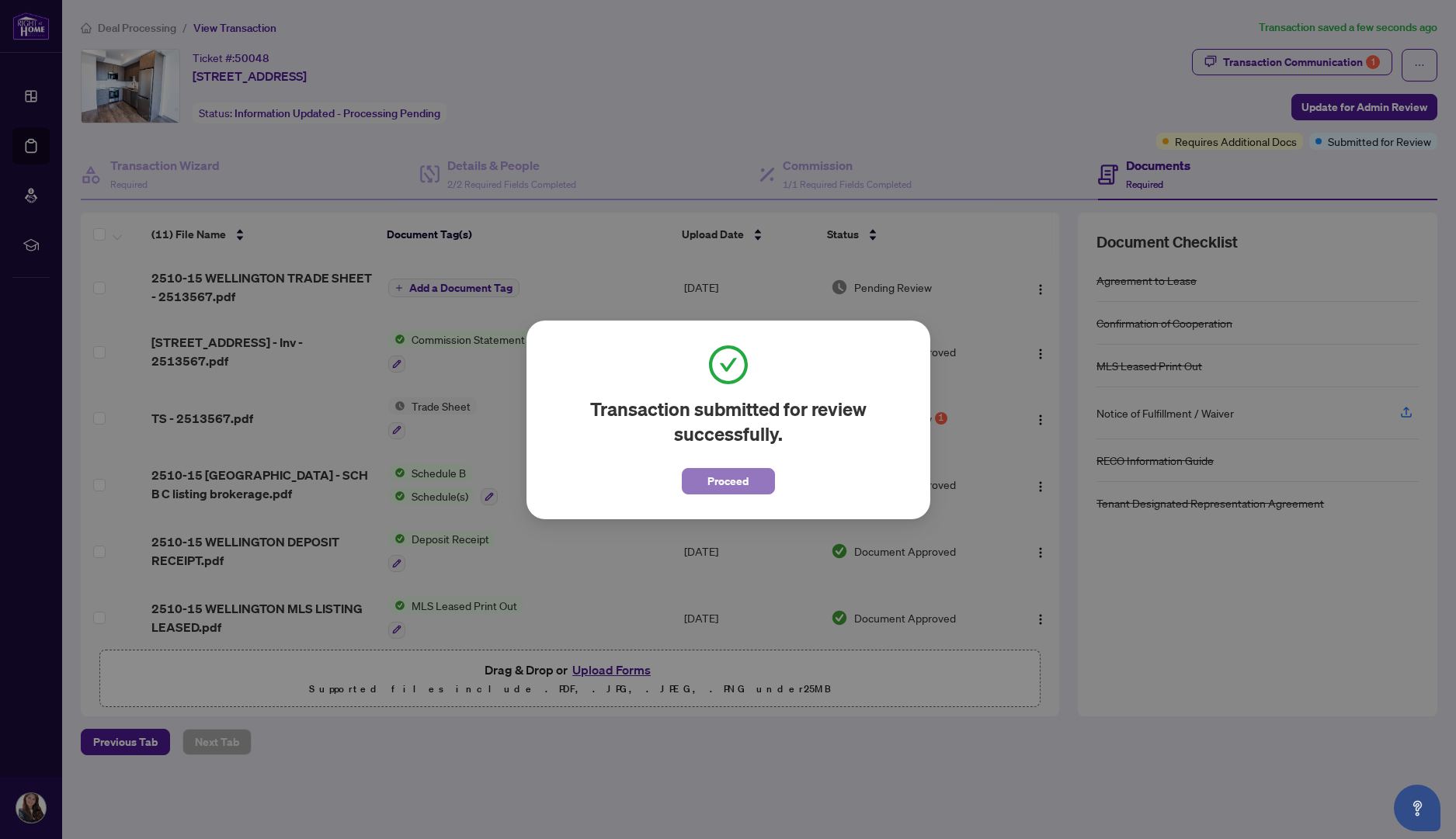
click at [730, 485] on span "Proceed" at bounding box center [727, 481] width 41 height 25
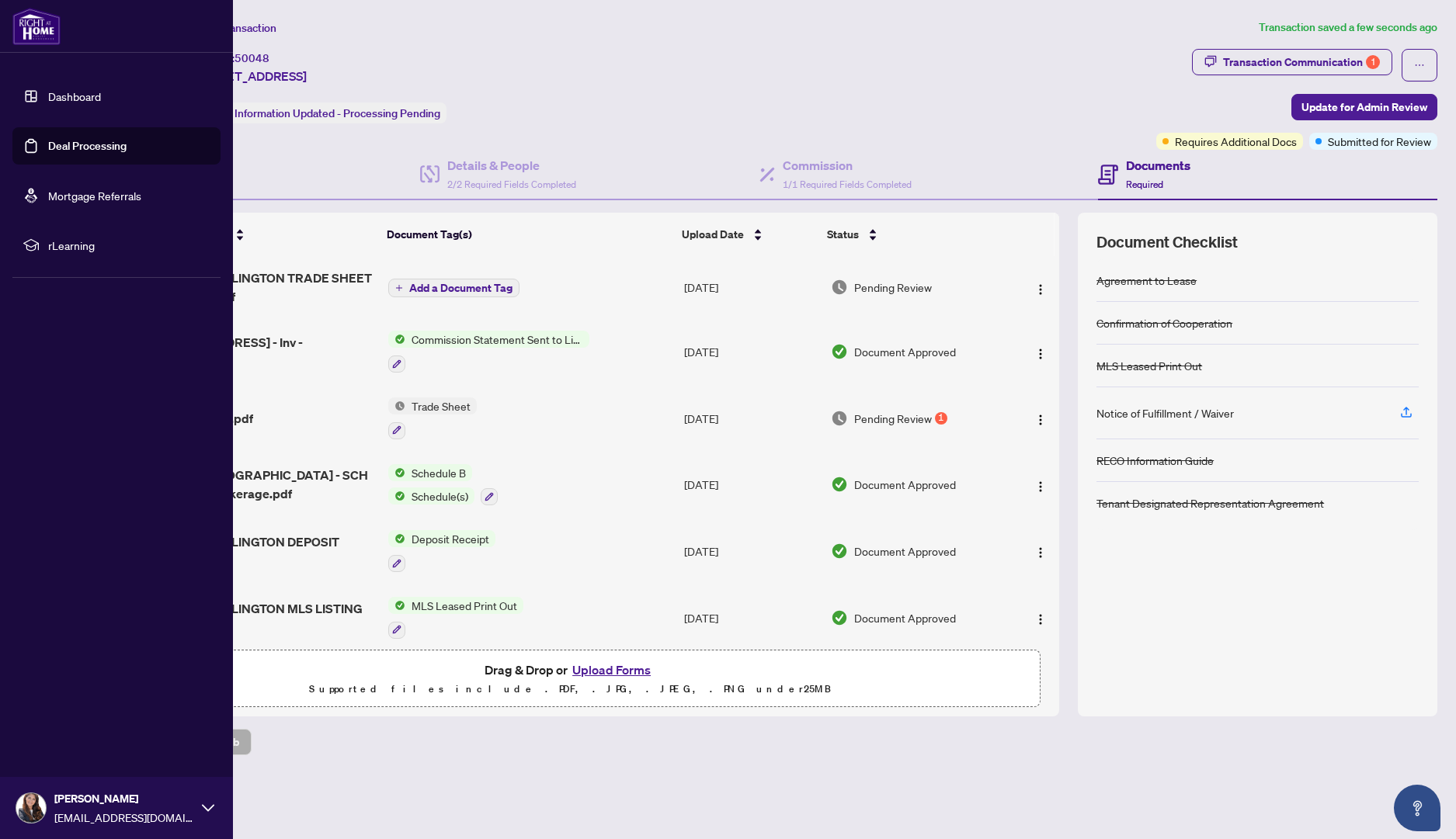
click at [48, 95] on link "Dashboard" at bounding box center [74, 95] width 53 height 14
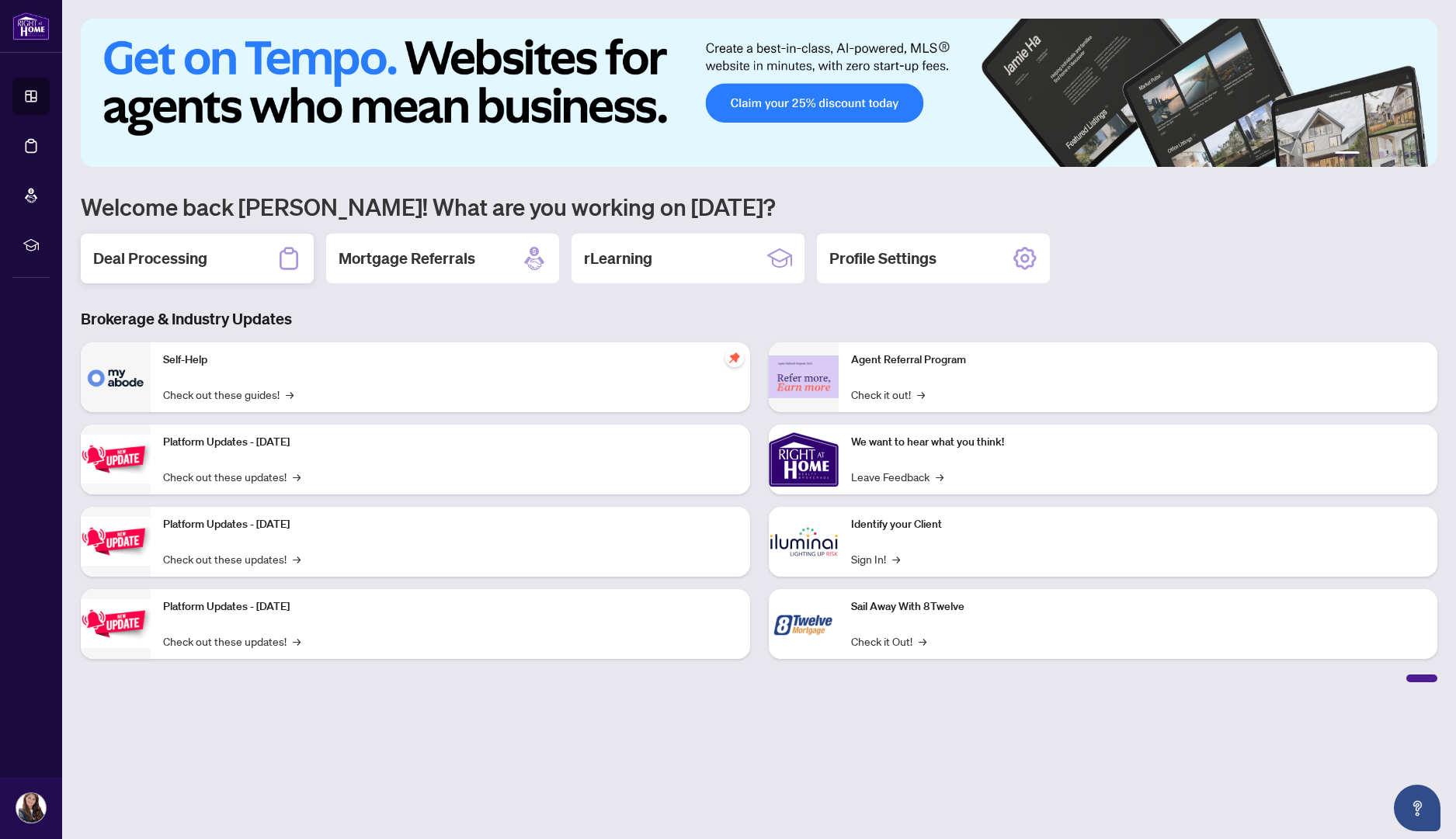
click at [251, 252] on div "Deal Processing" at bounding box center [197, 259] width 233 height 50
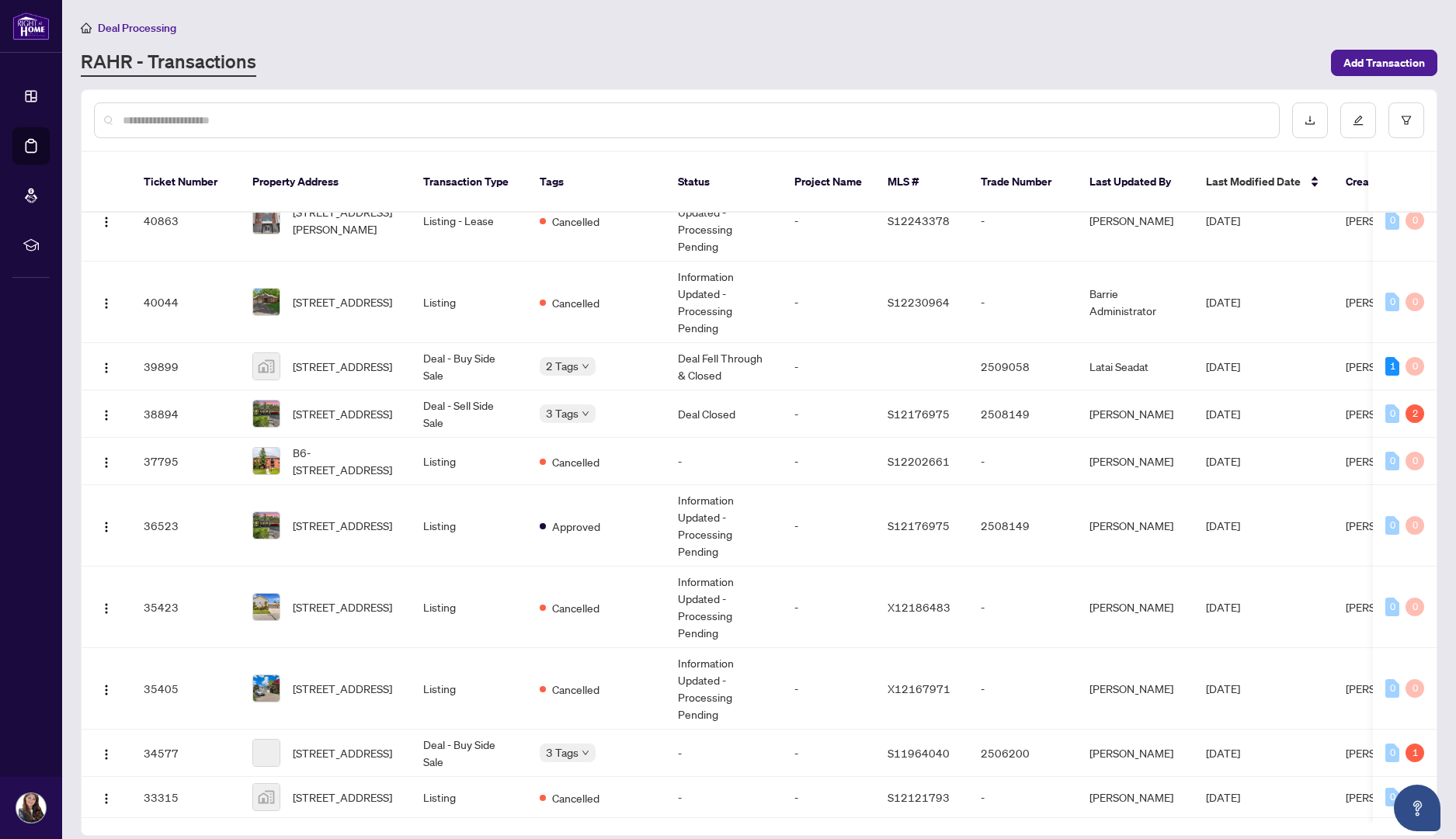
scroll to position [868, 0]
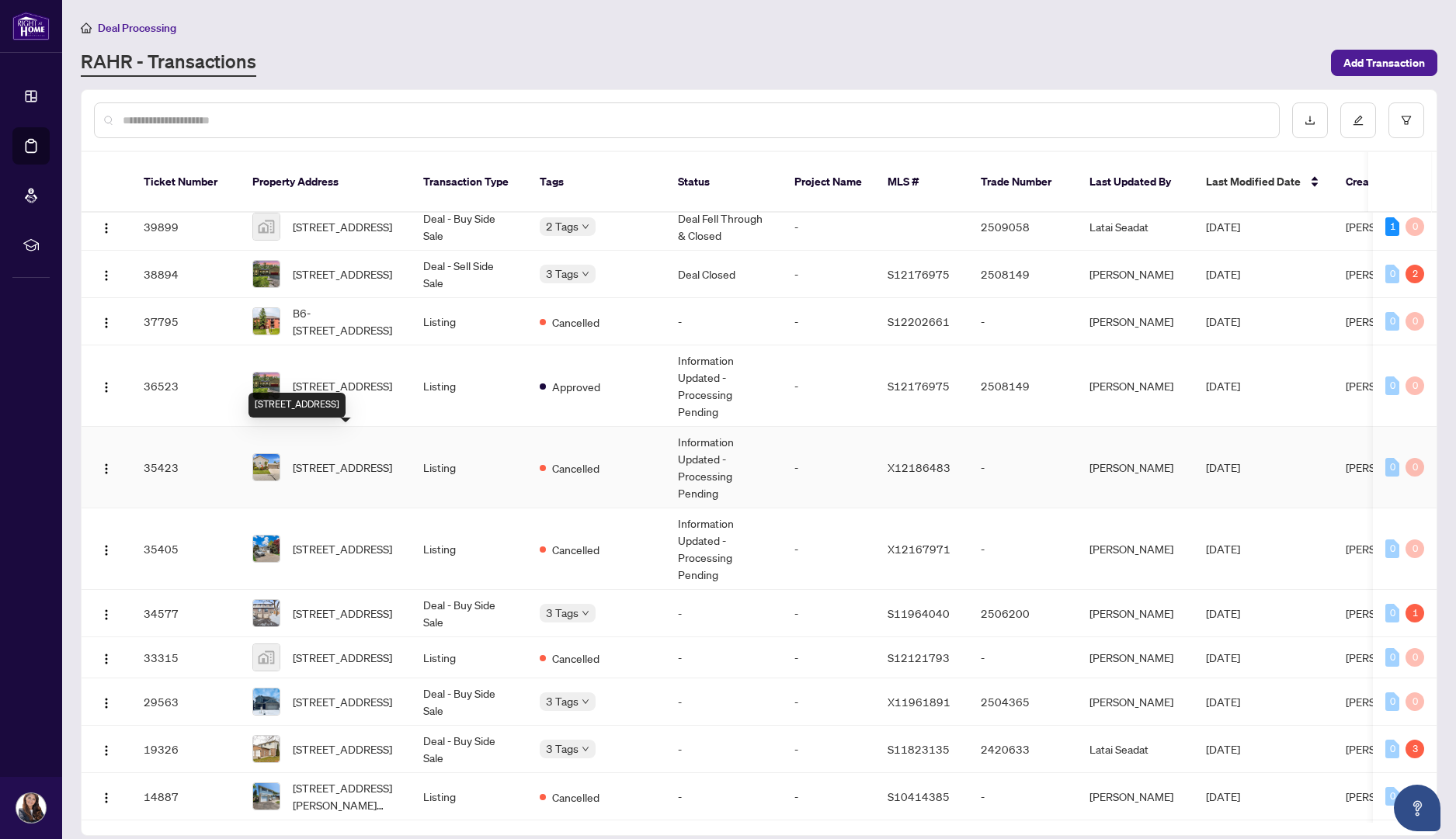
click at [342, 459] on span "[STREET_ADDRESS]" at bounding box center [342, 467] width 99 height 17
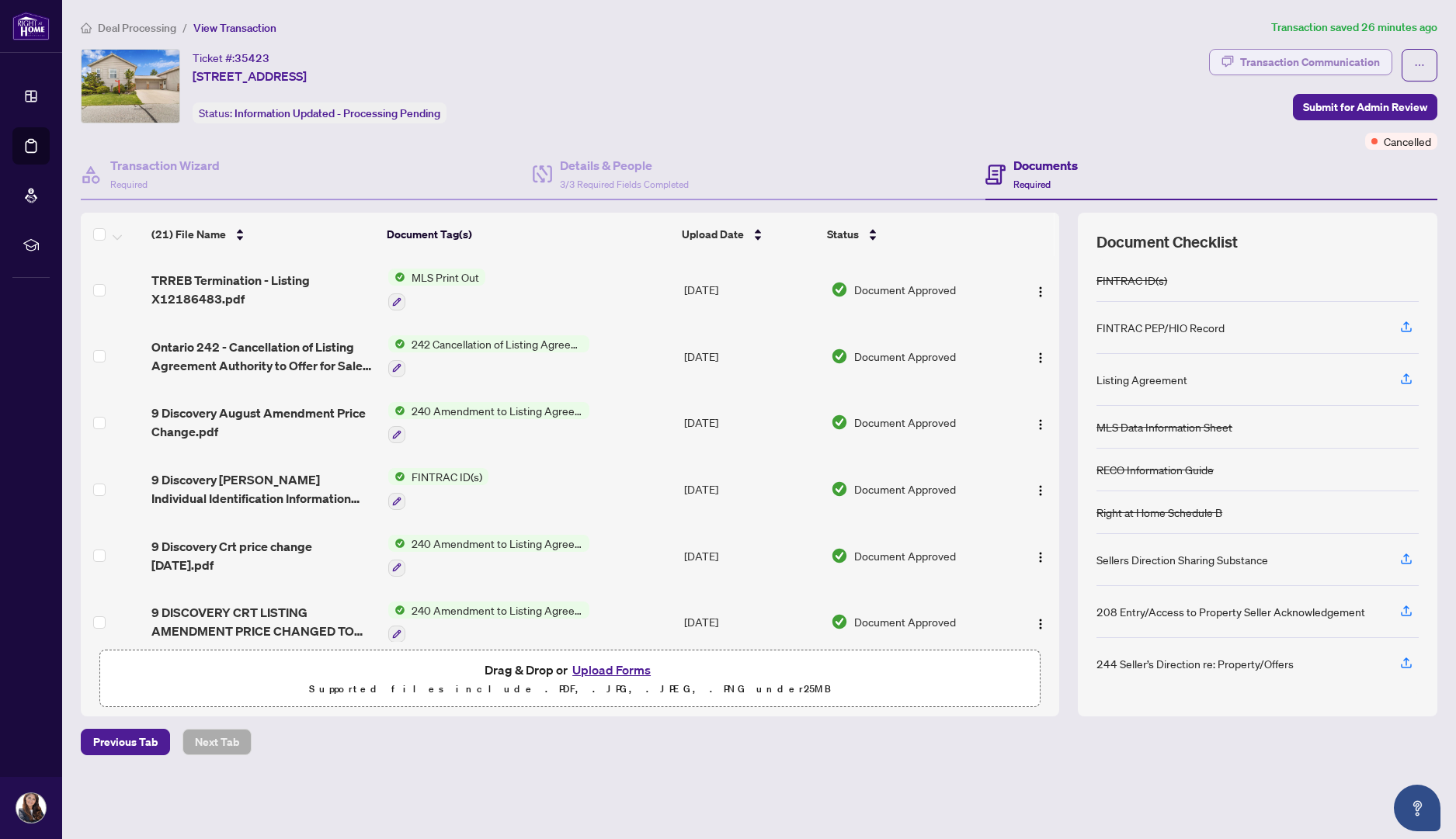
click at [1333, 62] on div "Transaction Communication" at bounding box center [1309, 62] width 140 height 25
type textarea "**********"
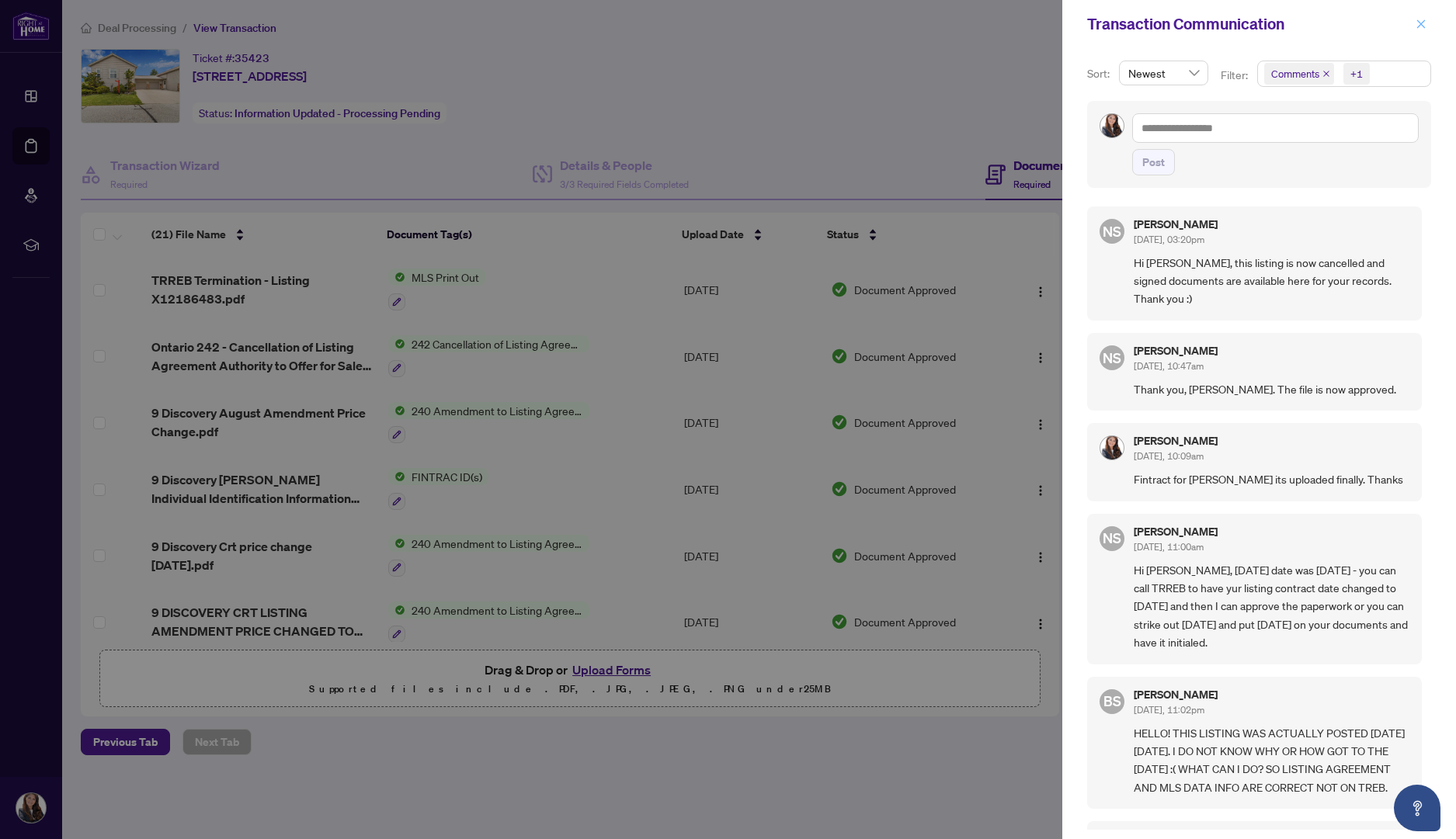
click at [1424, 27] on icon "close" at bounding box center [1421, 23] width 9 height 9
